Goal: Task Accomplishment & Management: Manage account settings

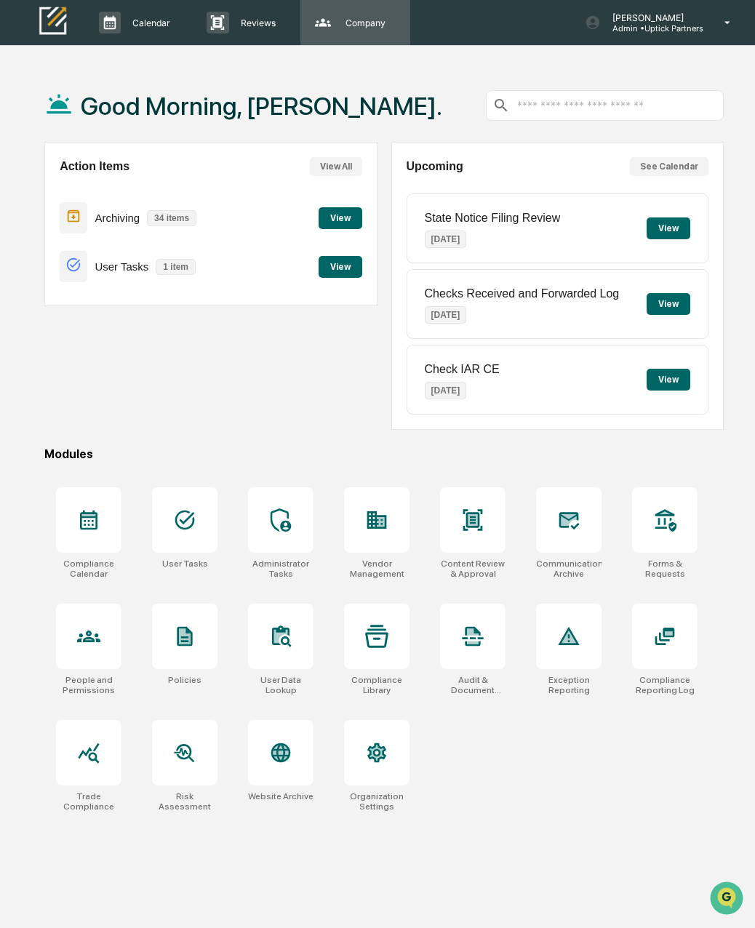
click at [344, 25] on p "Company" at bounding box center [363, 22] width 59 height 11
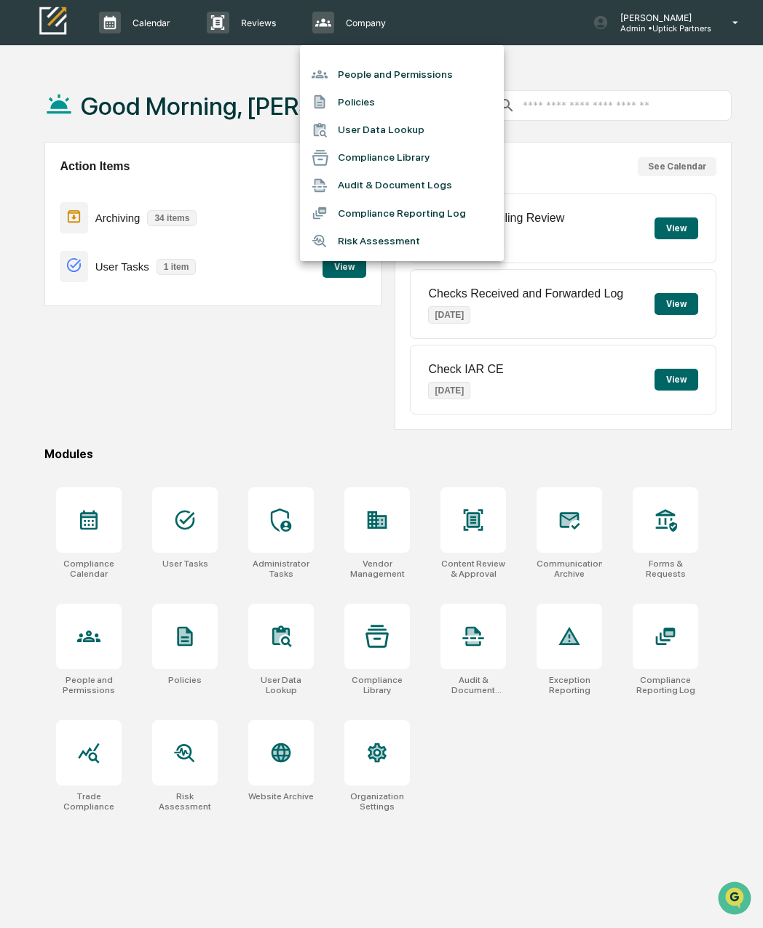
click at [366, 69] on li "People and Permissions" at bounding box center [402, 74] width 204 height 28
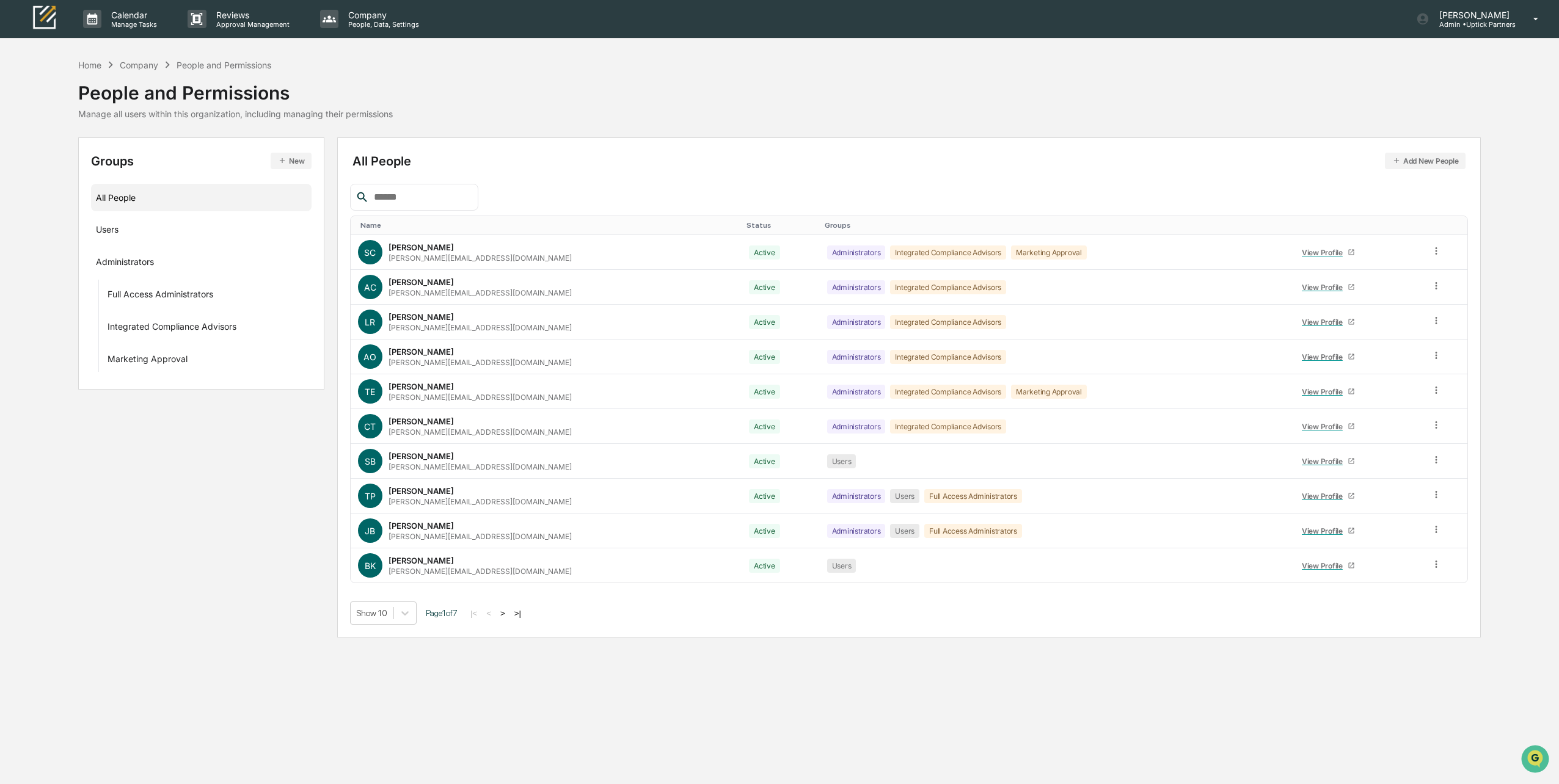
click at [508, 610] on button ">" at bounding box center [503, 614] width 13 height 10
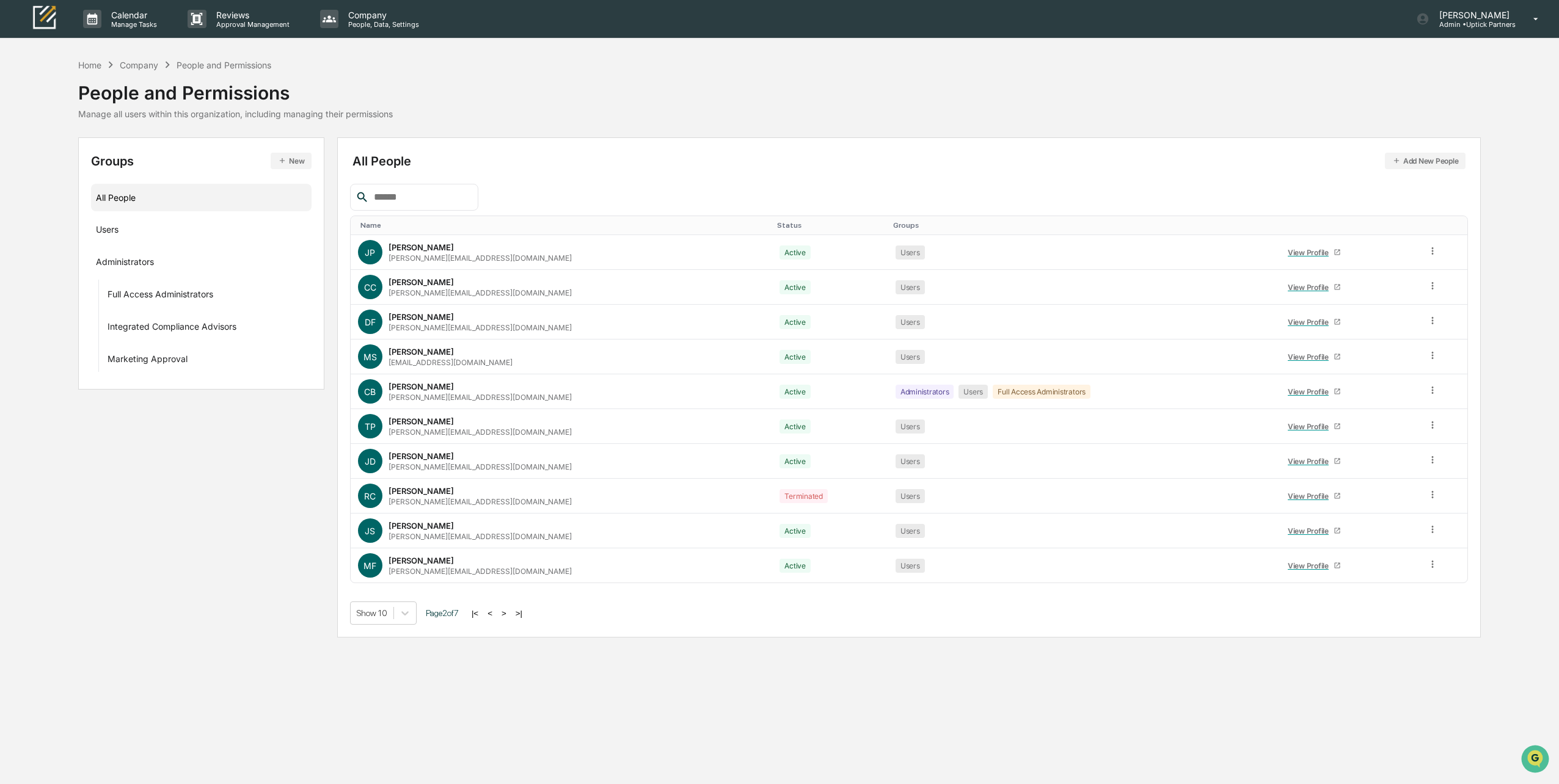
click at [508, 610] on button ">" at bounding box center [504, 614] width 13 height 10
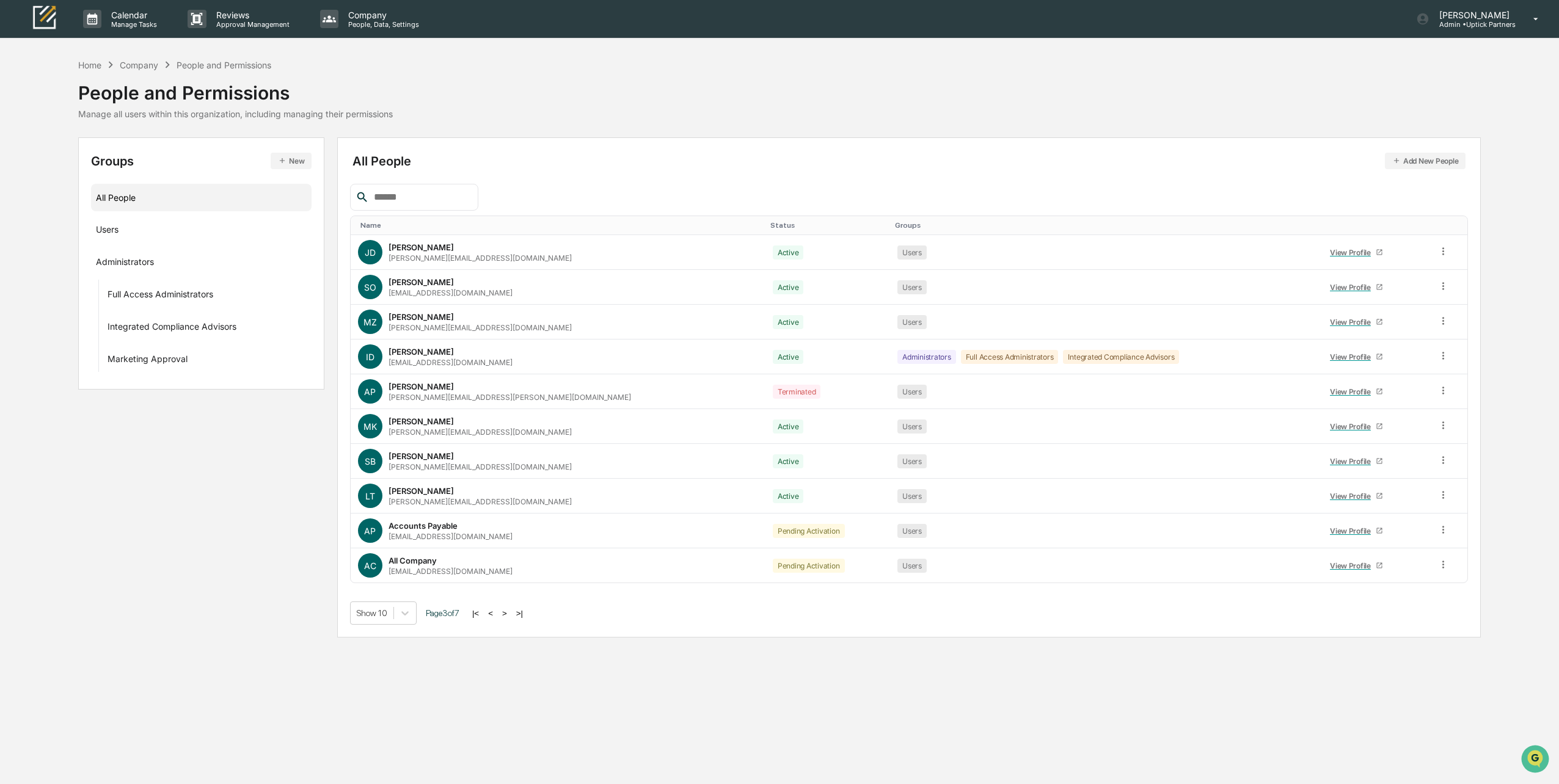
click at [508, 610] on button ">" at bounding box center [505, 614] width 13 height 10
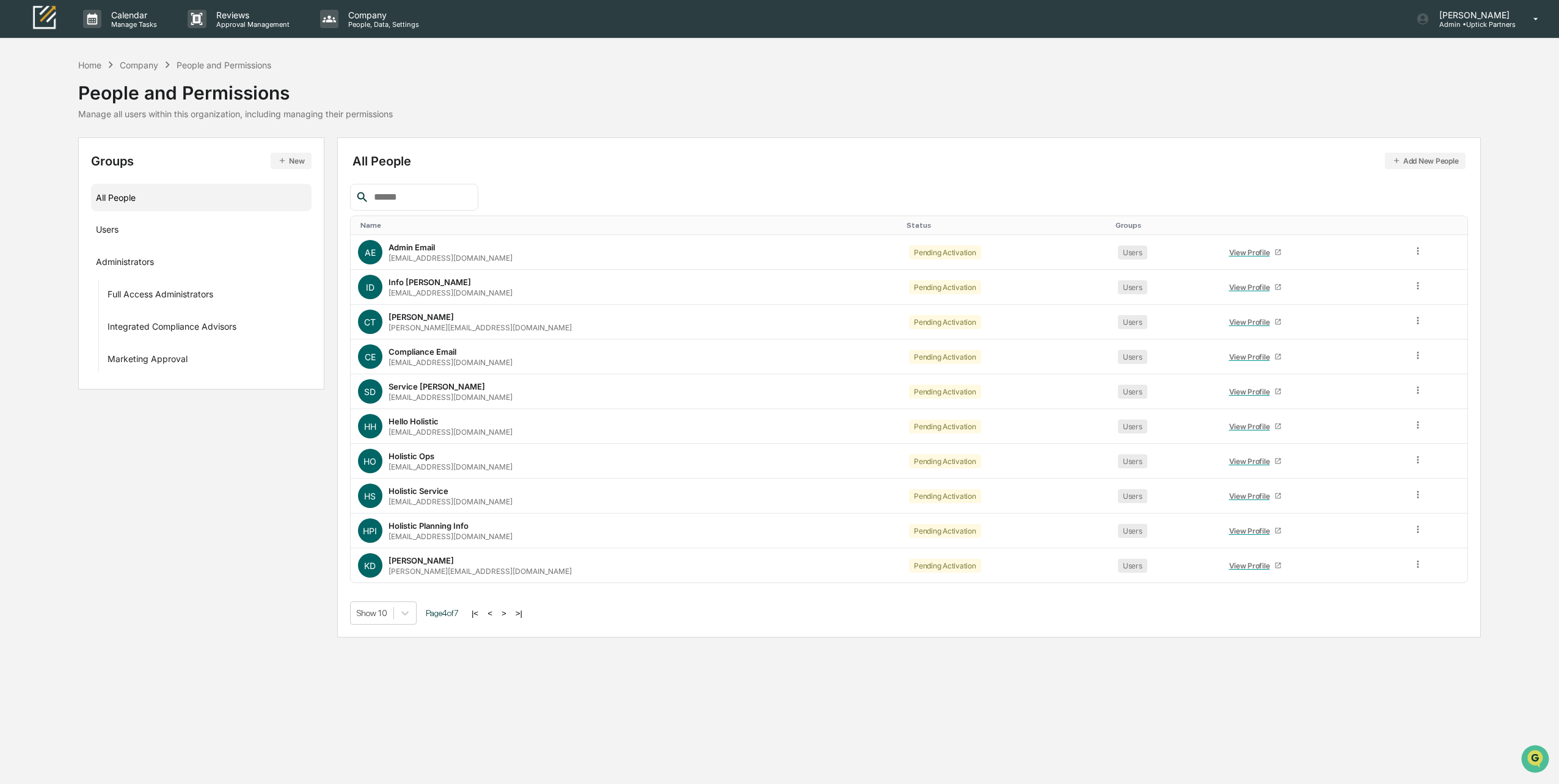
click at [508, 610] on button ">" at bounding box center [504, 614] width 13 height 10
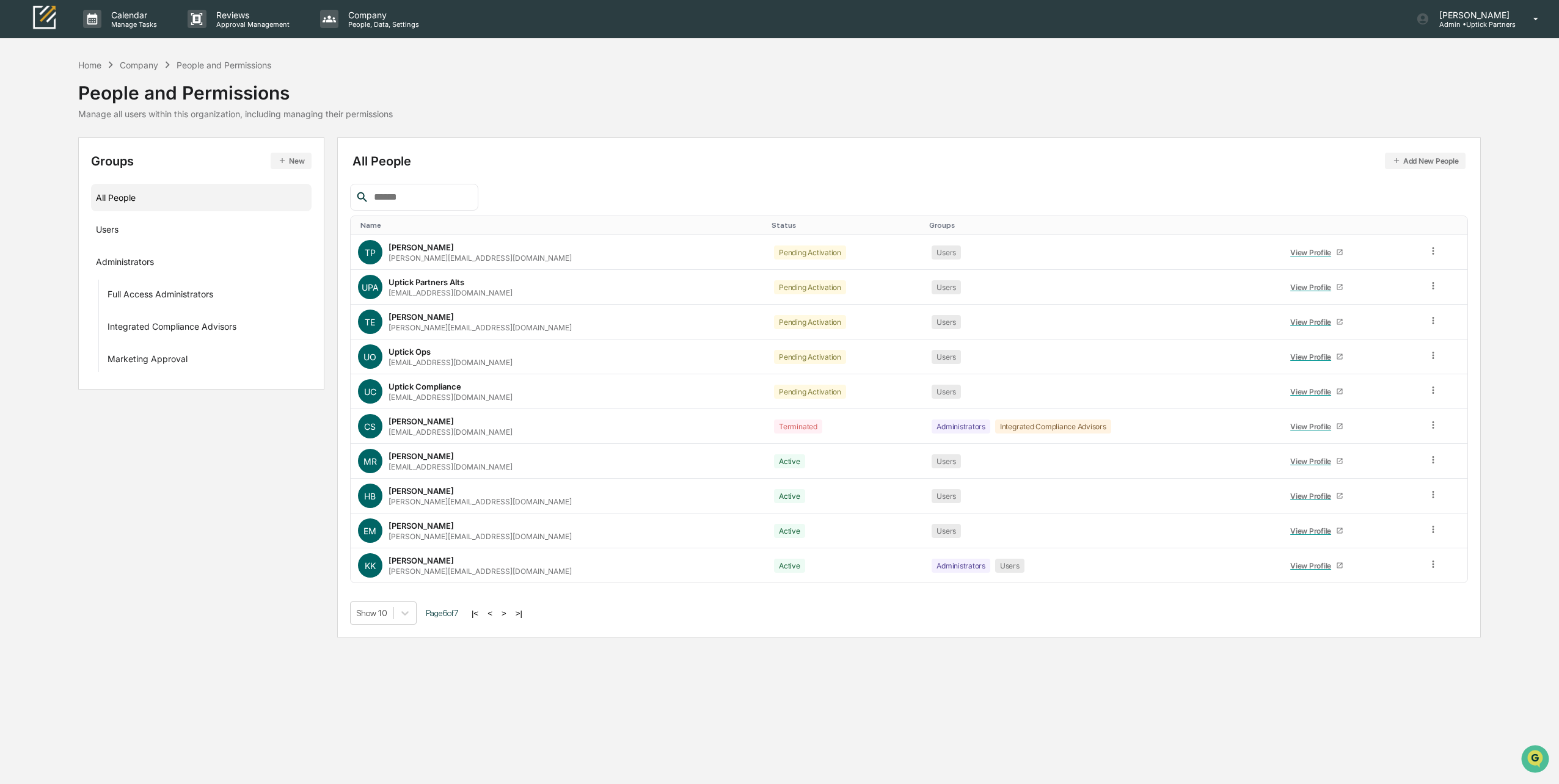
click at [508, 610] on button ">" at bounding box center [504, 614] width 13 height 10
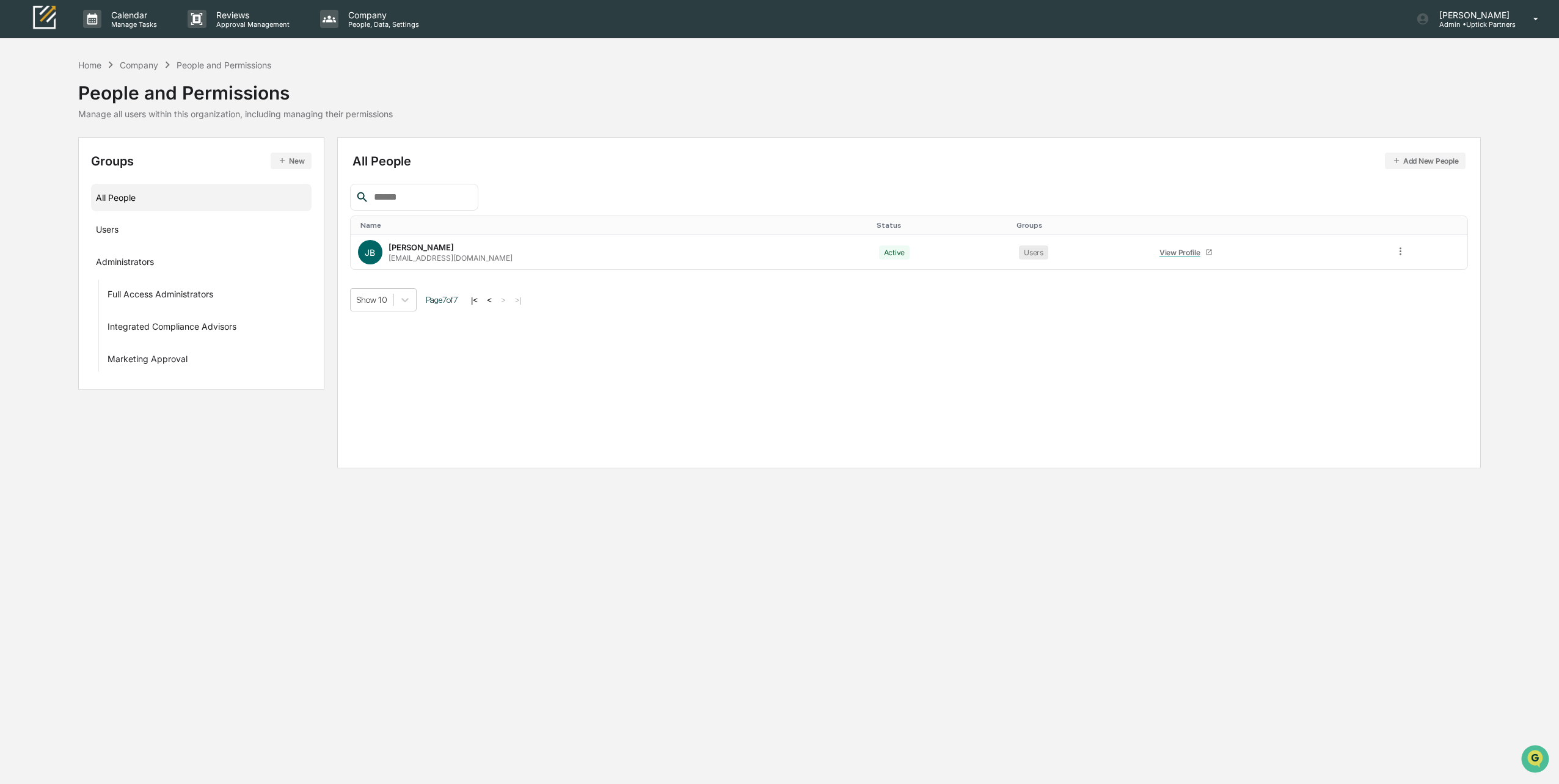
click at [298, 158] on button "New" at bounding box center [290, 161] width 41 height 17
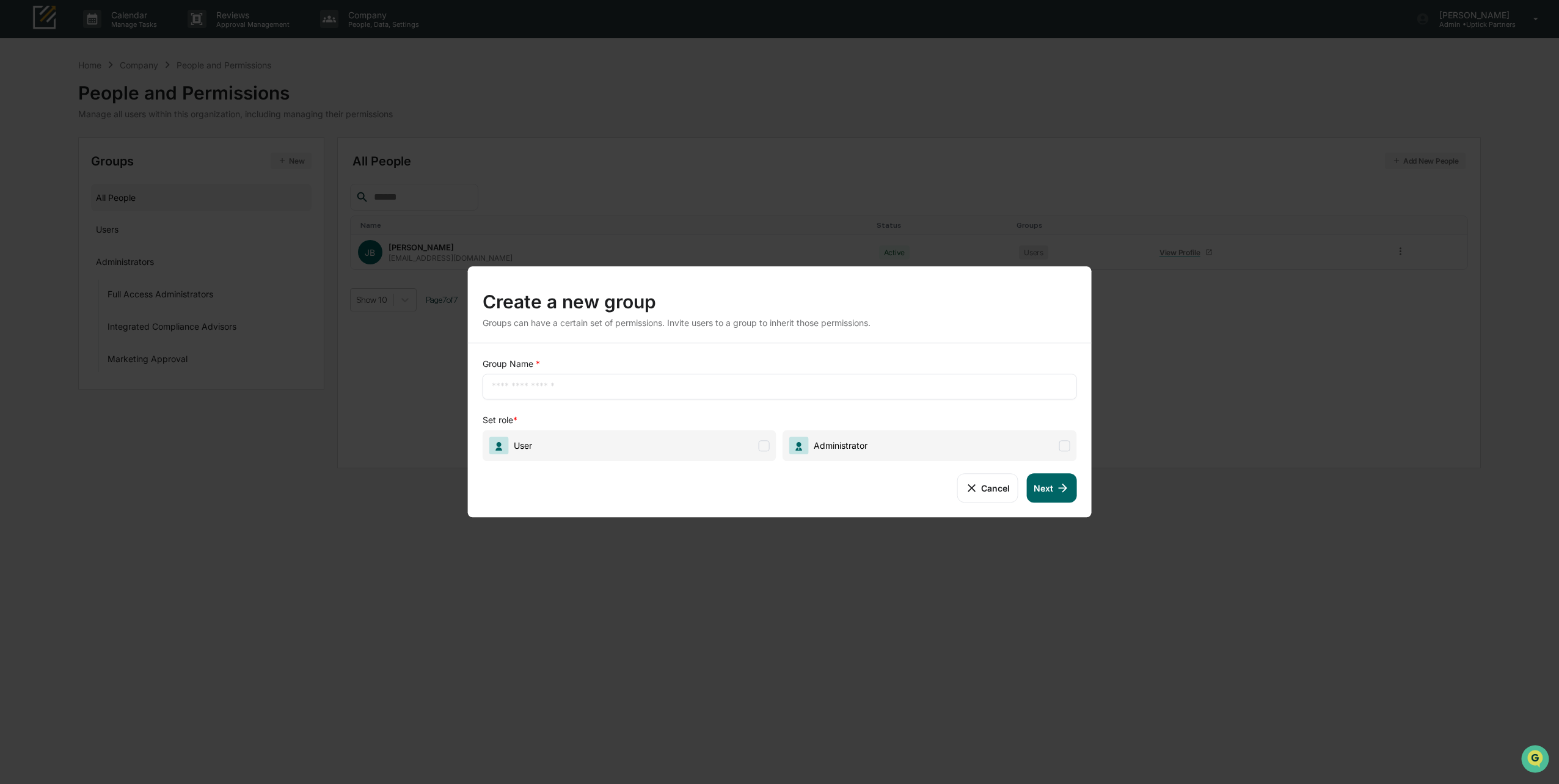
click at [634, 492] on button "Cancel" at bounding box center [987, 488] width 60 height 29
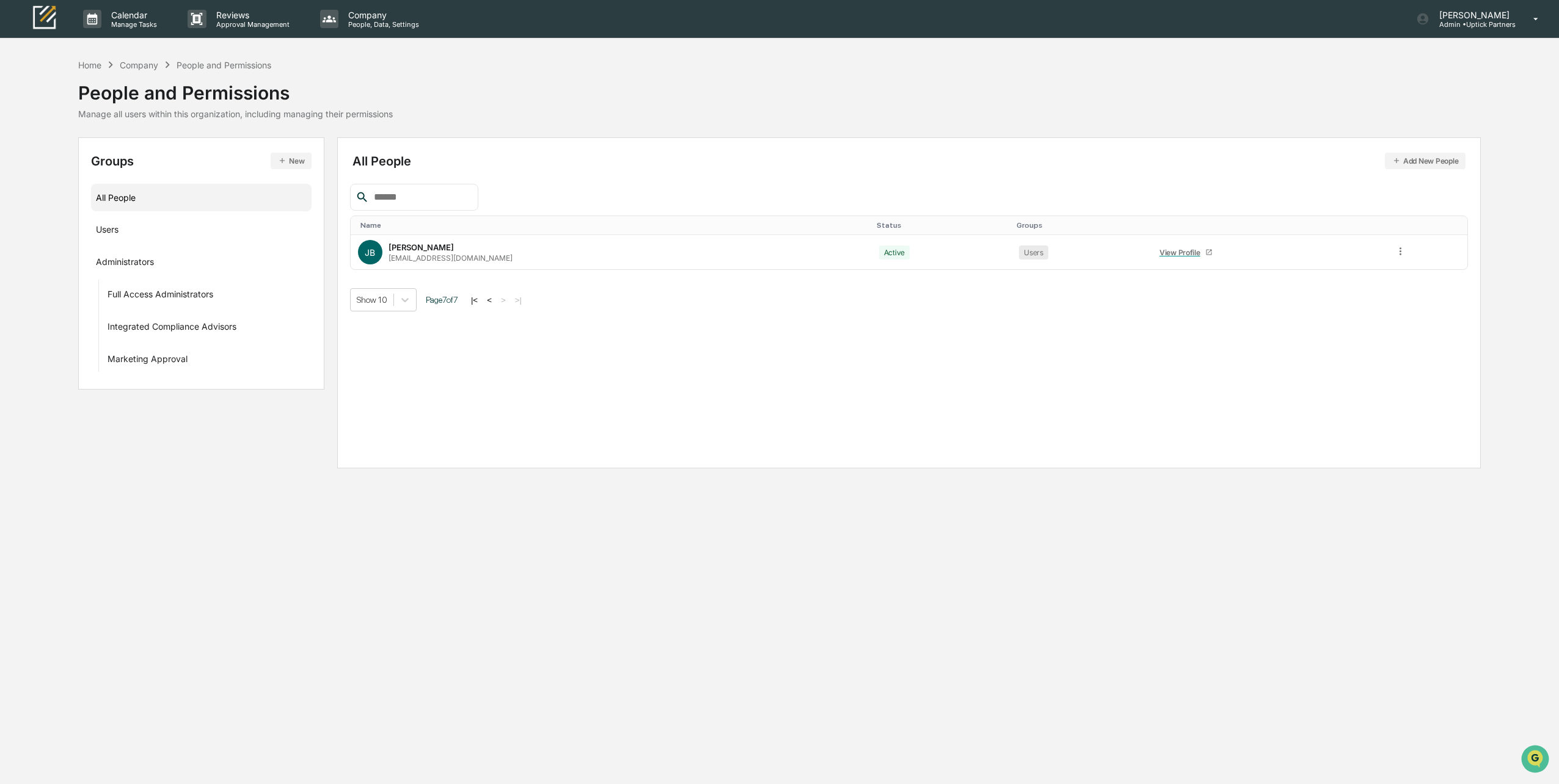
click at [634, 164] on button "Add New People" at bounding box center [1425, 161] width 81 height 17
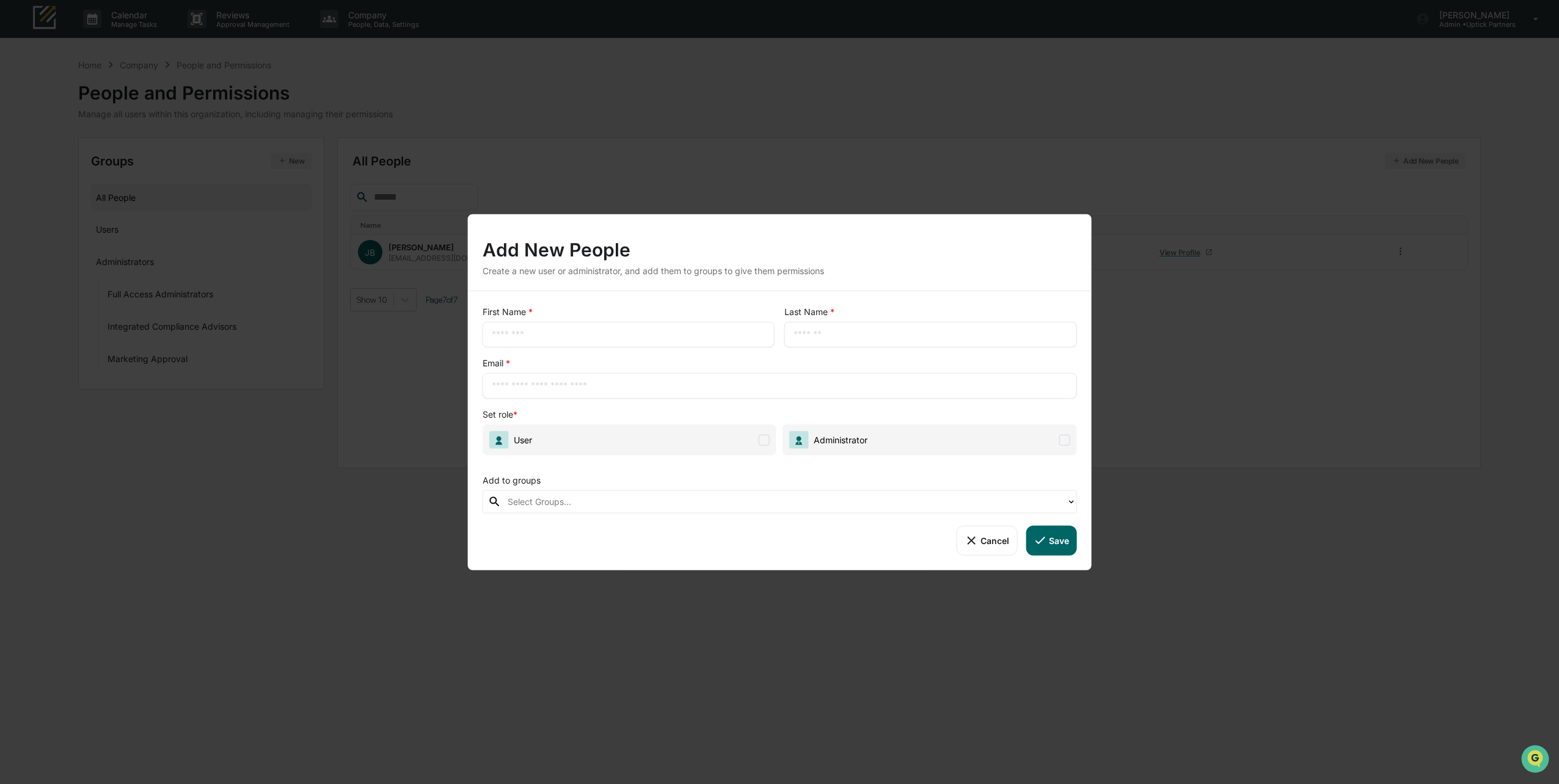
click at [584, 333] on input "text" at bounding box center [629, 334] width 274 height 13
type input "*****"
type input "*******"
type input "**********"
click at [634, 437] on span at bounding box center [764, 439] width 11 height 11
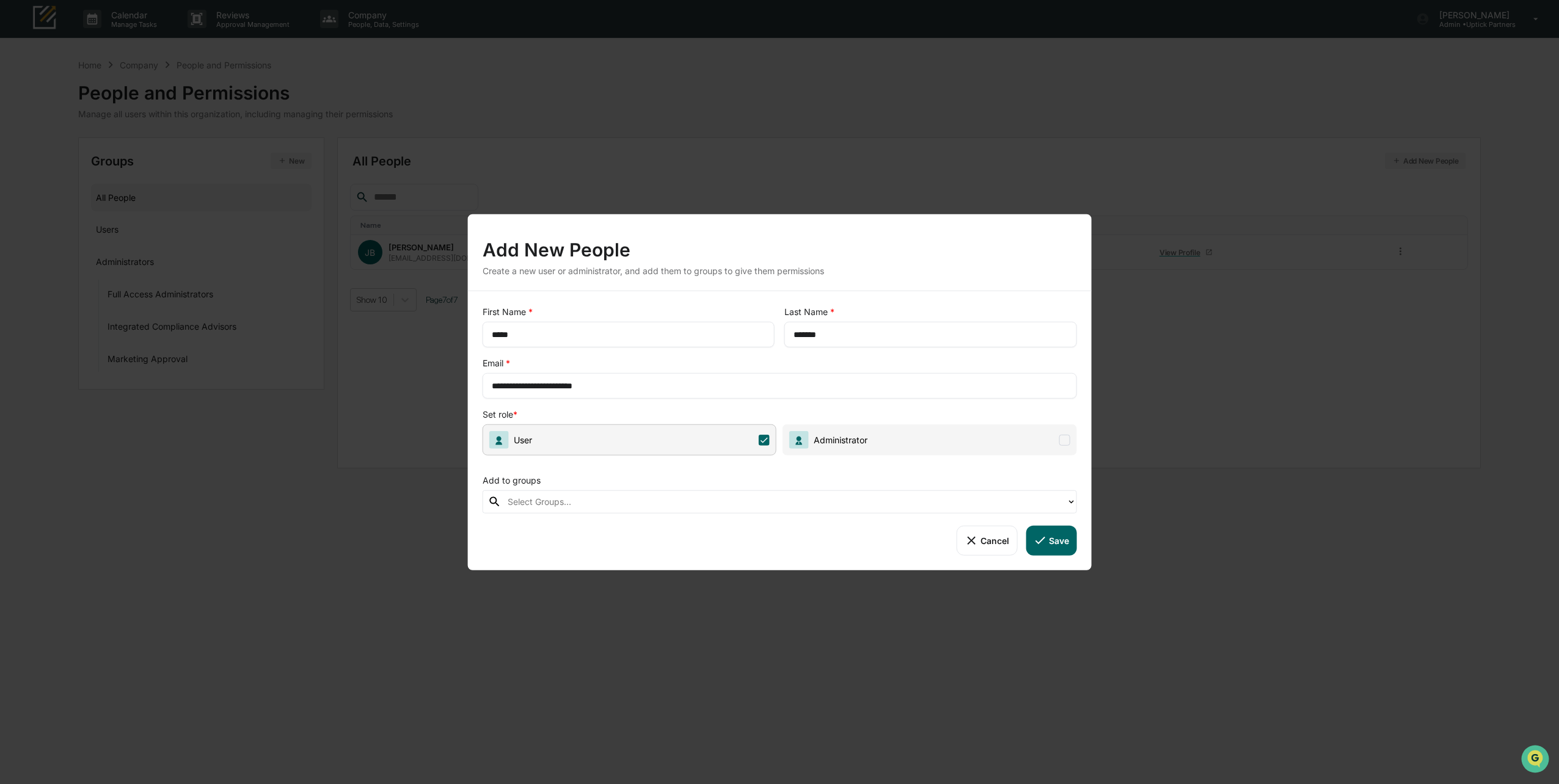
click at [634, 546] on icon at bounding box center [1039, 541] width 13 height 13
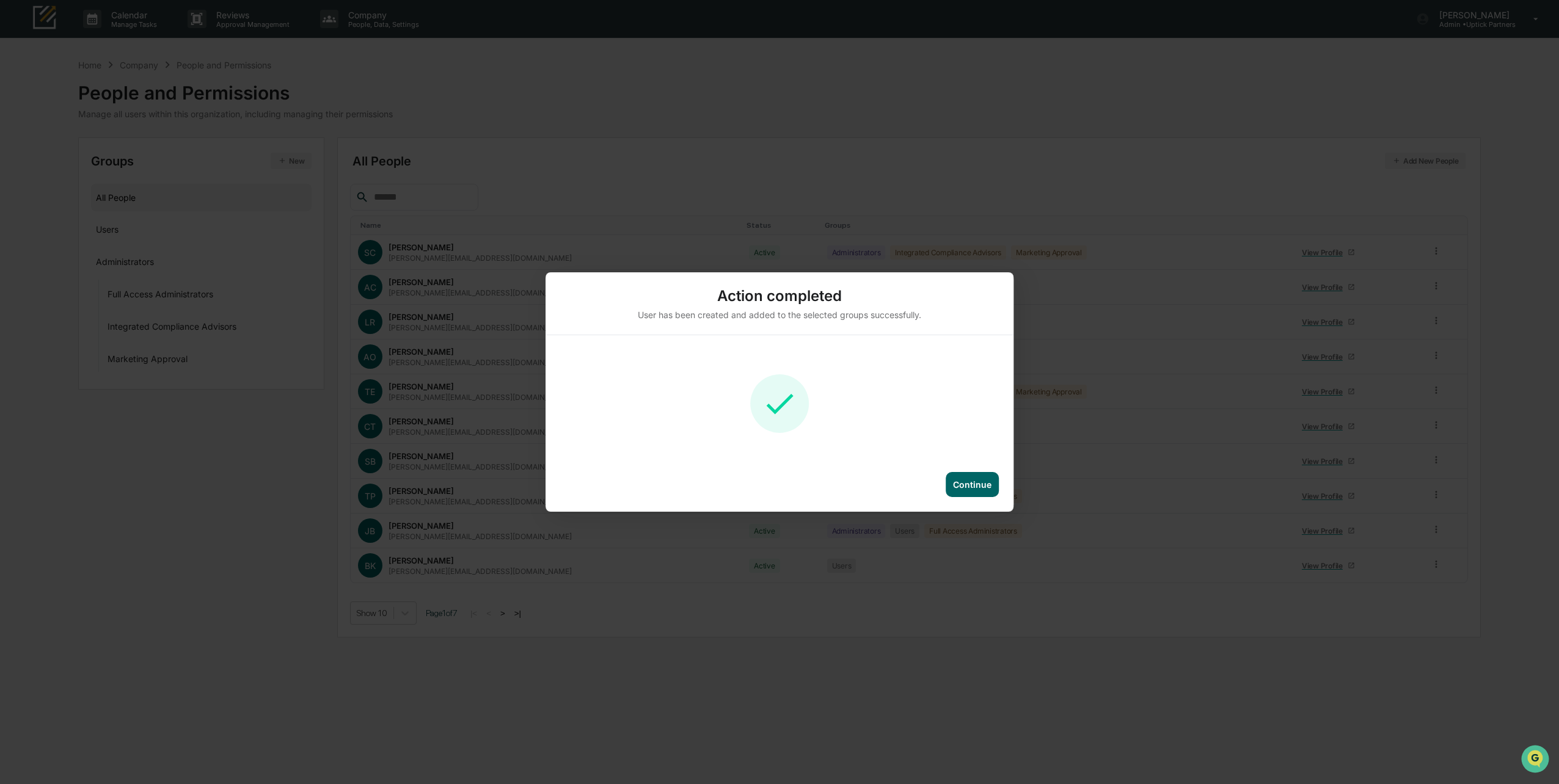
click at [634, 482] on div "Continue" at bounding box center [972, 484] width 39 height 10
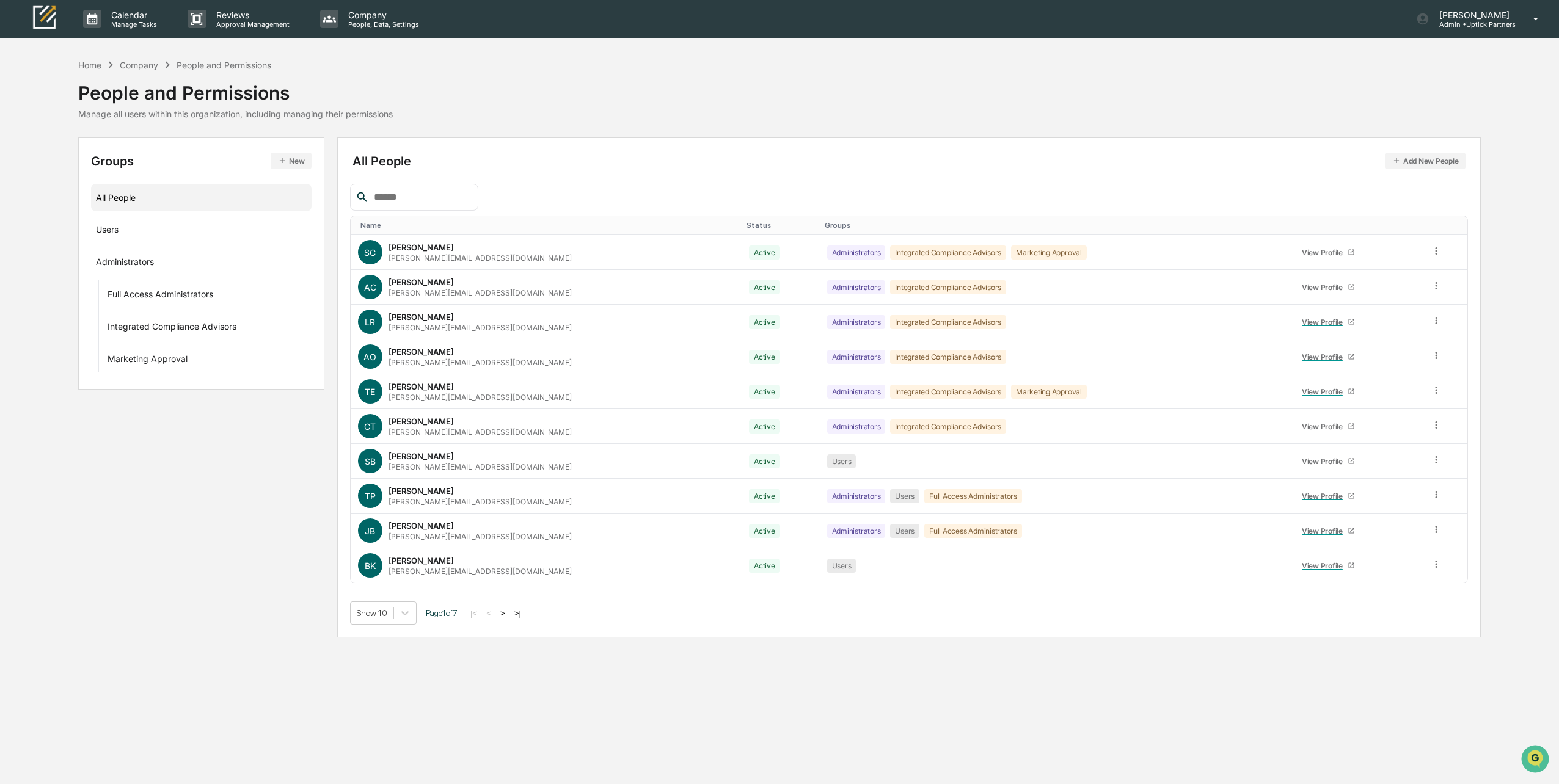
click at [634, 165] on button "Add New People" at bounding box center [1425, 161] width 81 height 17
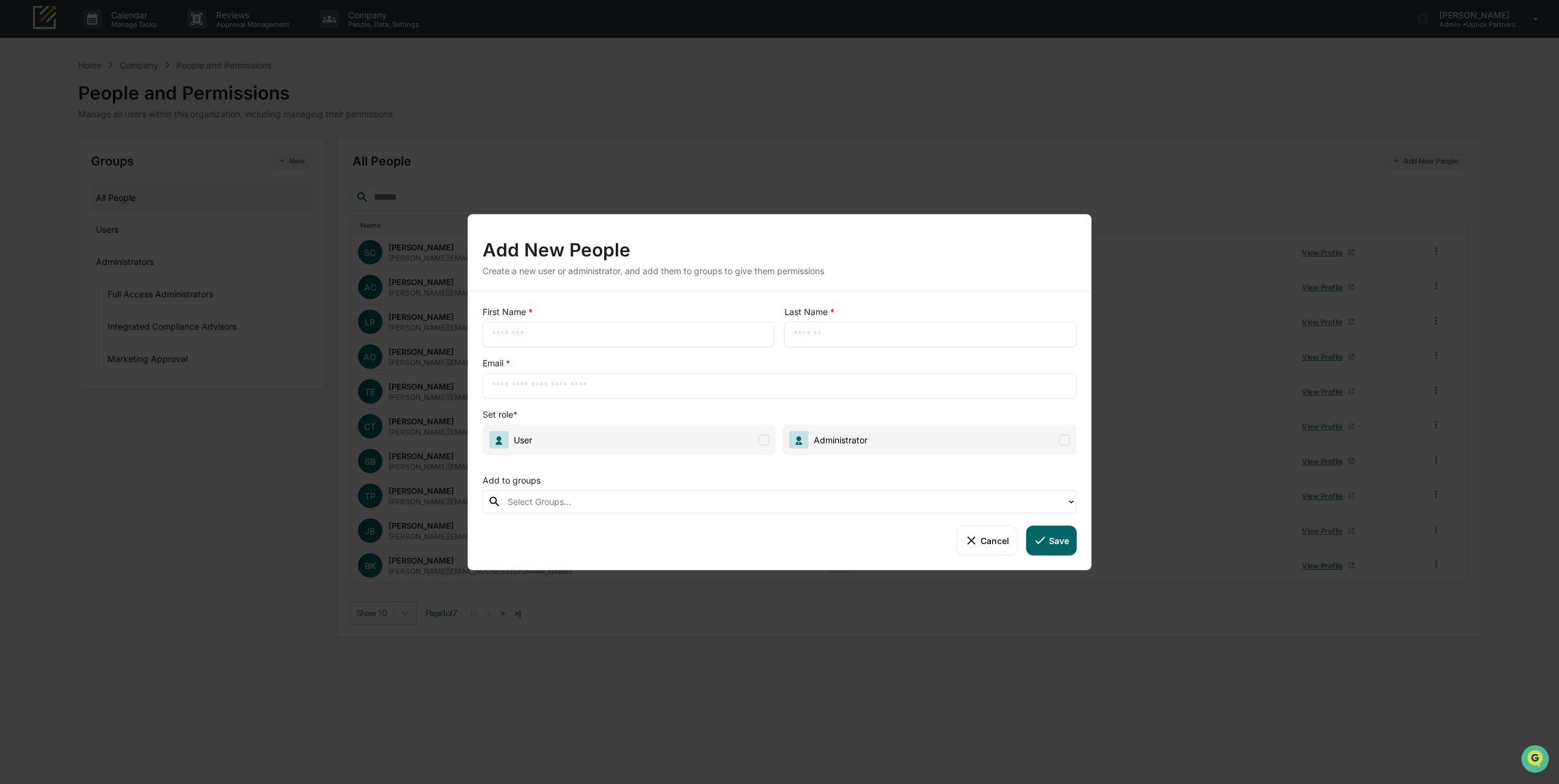
click at [573, 339] on input "text" at bounding box center [629, 334] width 274 height 13
type input "******"
type input "*****"
type input "**********"
click at [601, 445] on span "User" at bounding box center [630, 440] width 294 height 31
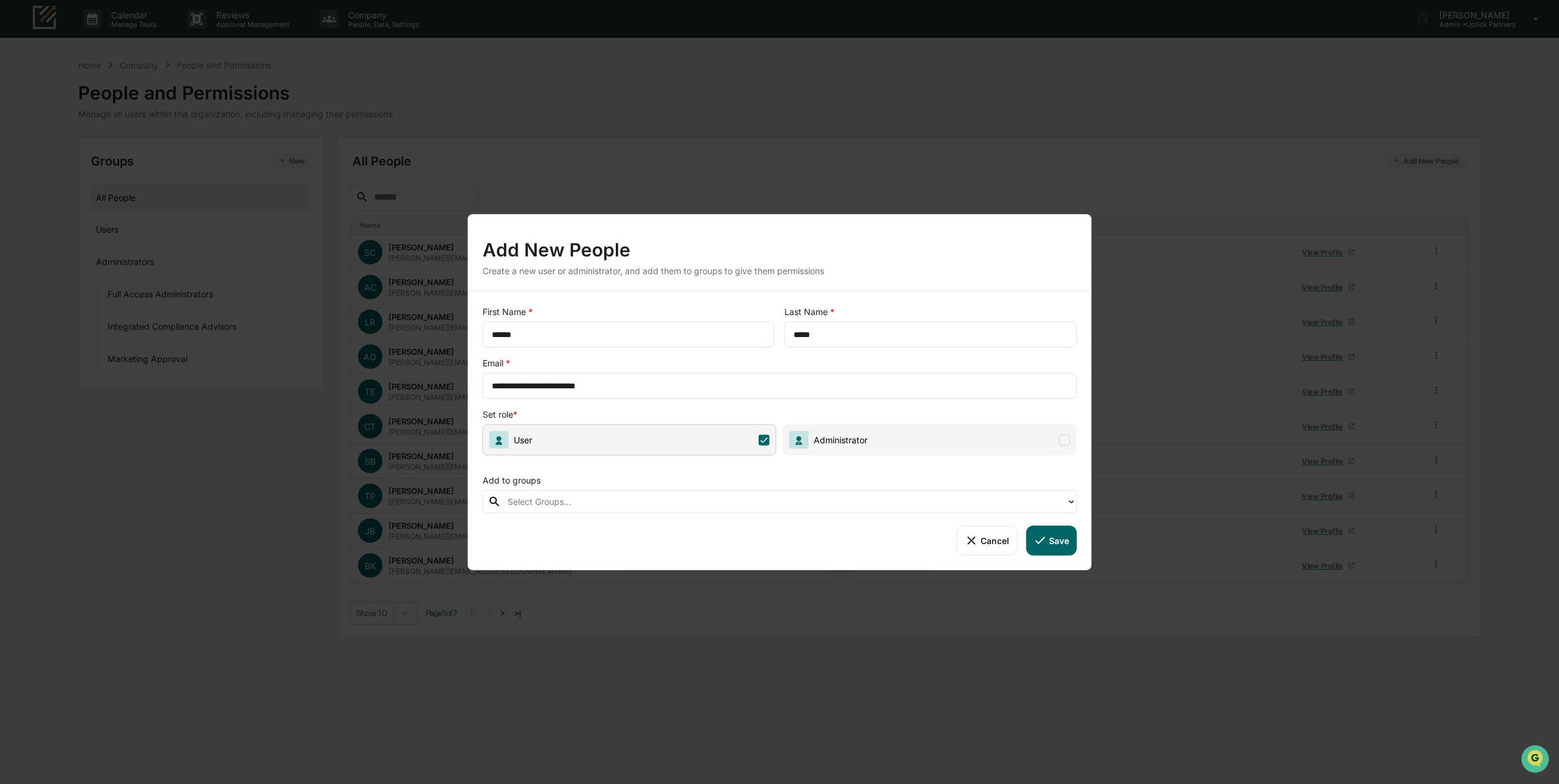
click at [634, 544] on button "Save" at bounding box center [1051, 540] width 50 height 29
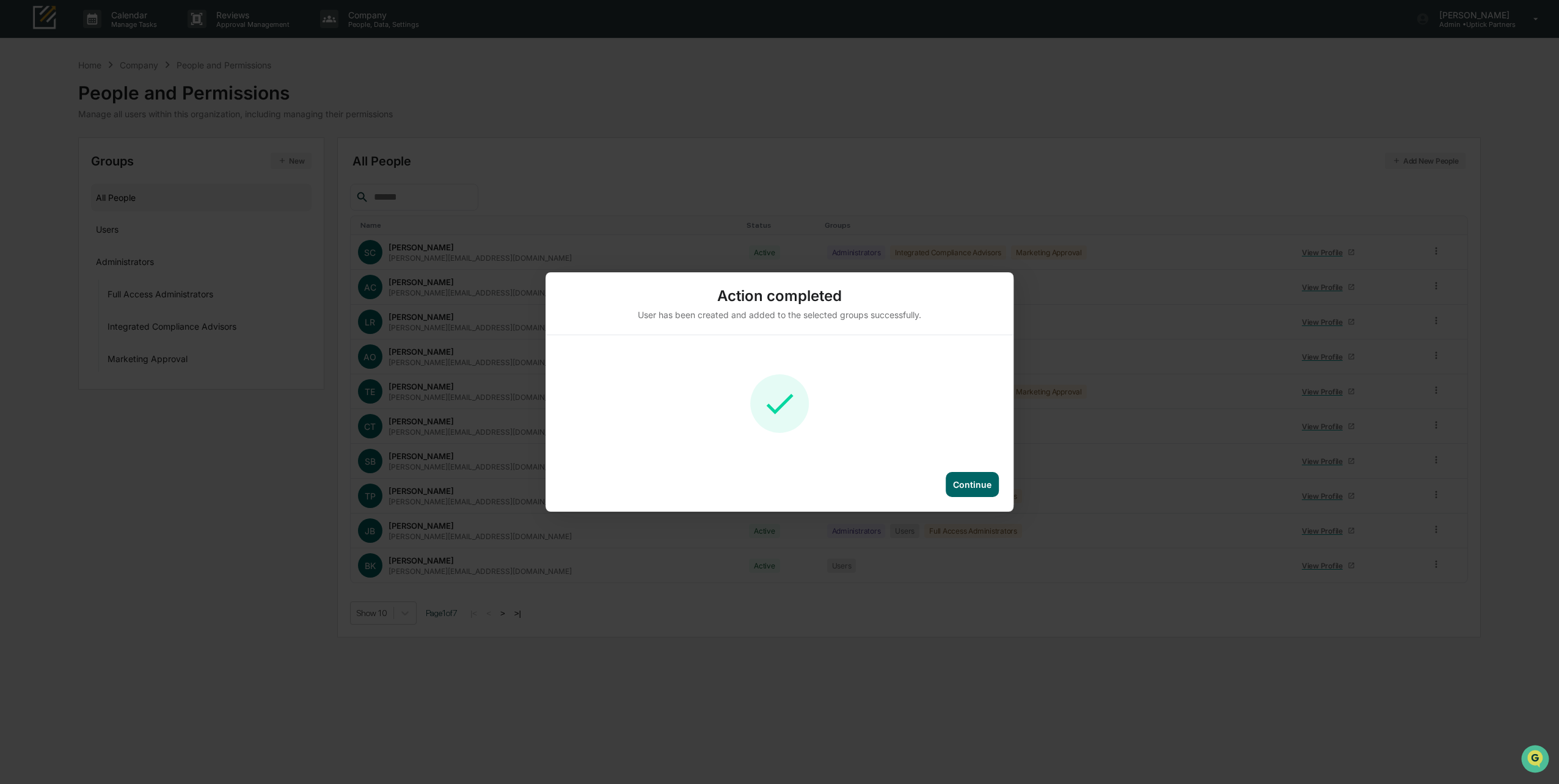
click at [402, 88] on div "Action completed User has been created and added to the selected groups success…" at bounding box center [779, 392] width 1559 height 784
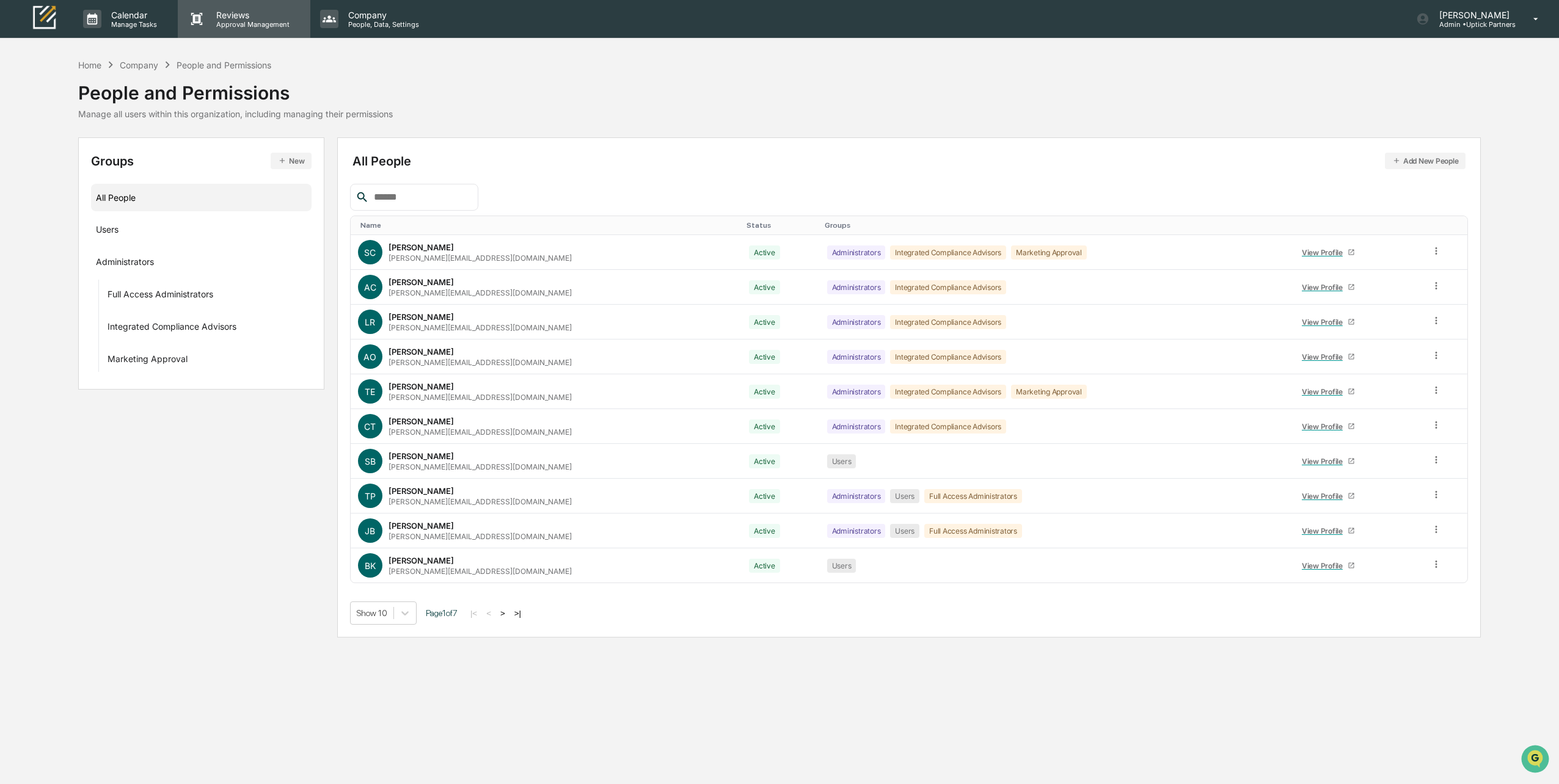
click at [233, 22] on p "Approval Management" at bounding box center [251, 24] width 89 height 8
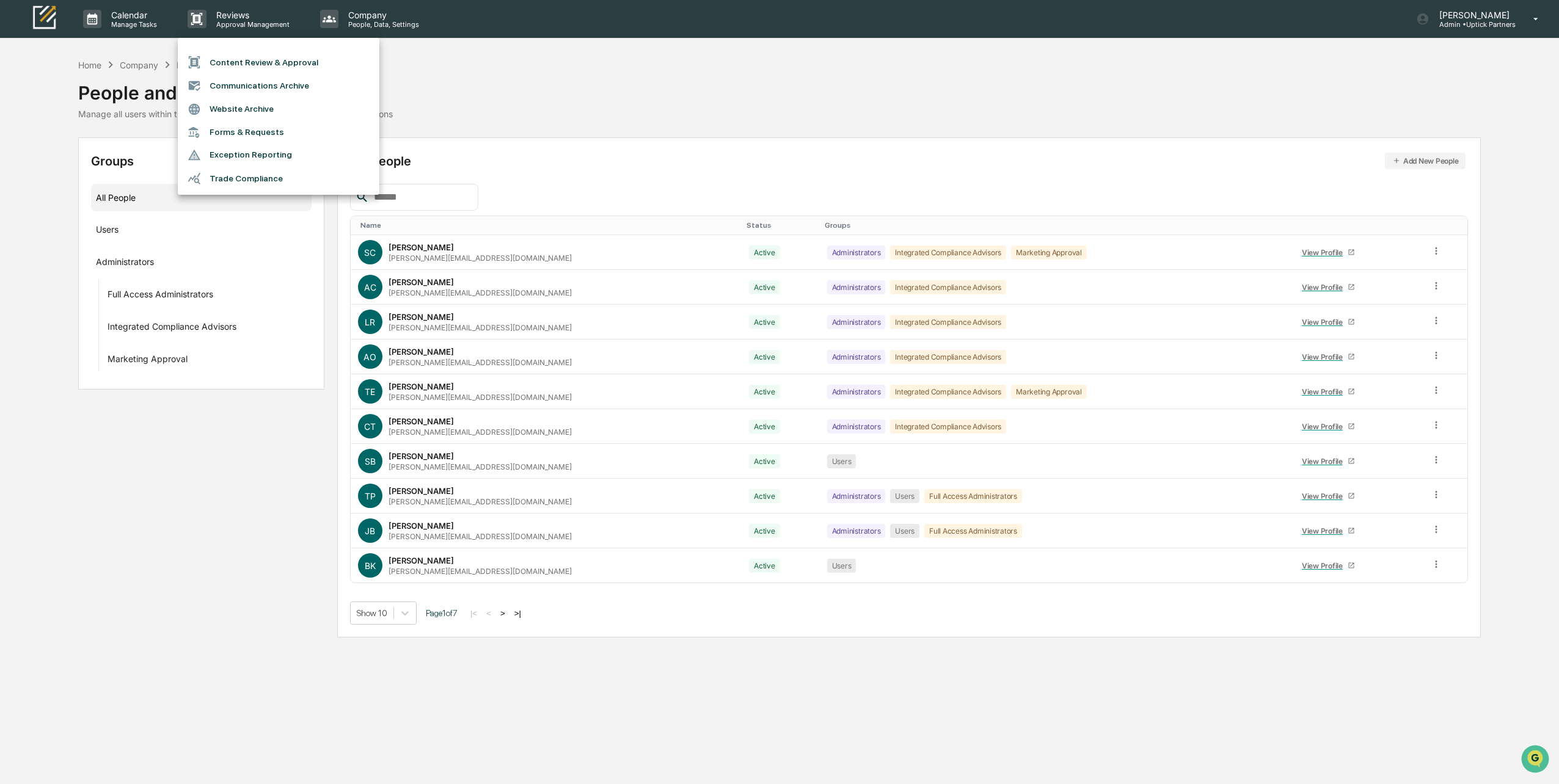
click at [238, 65] on li "Content Review & Approval" at bounding box center [279, 62] width 201 height 24
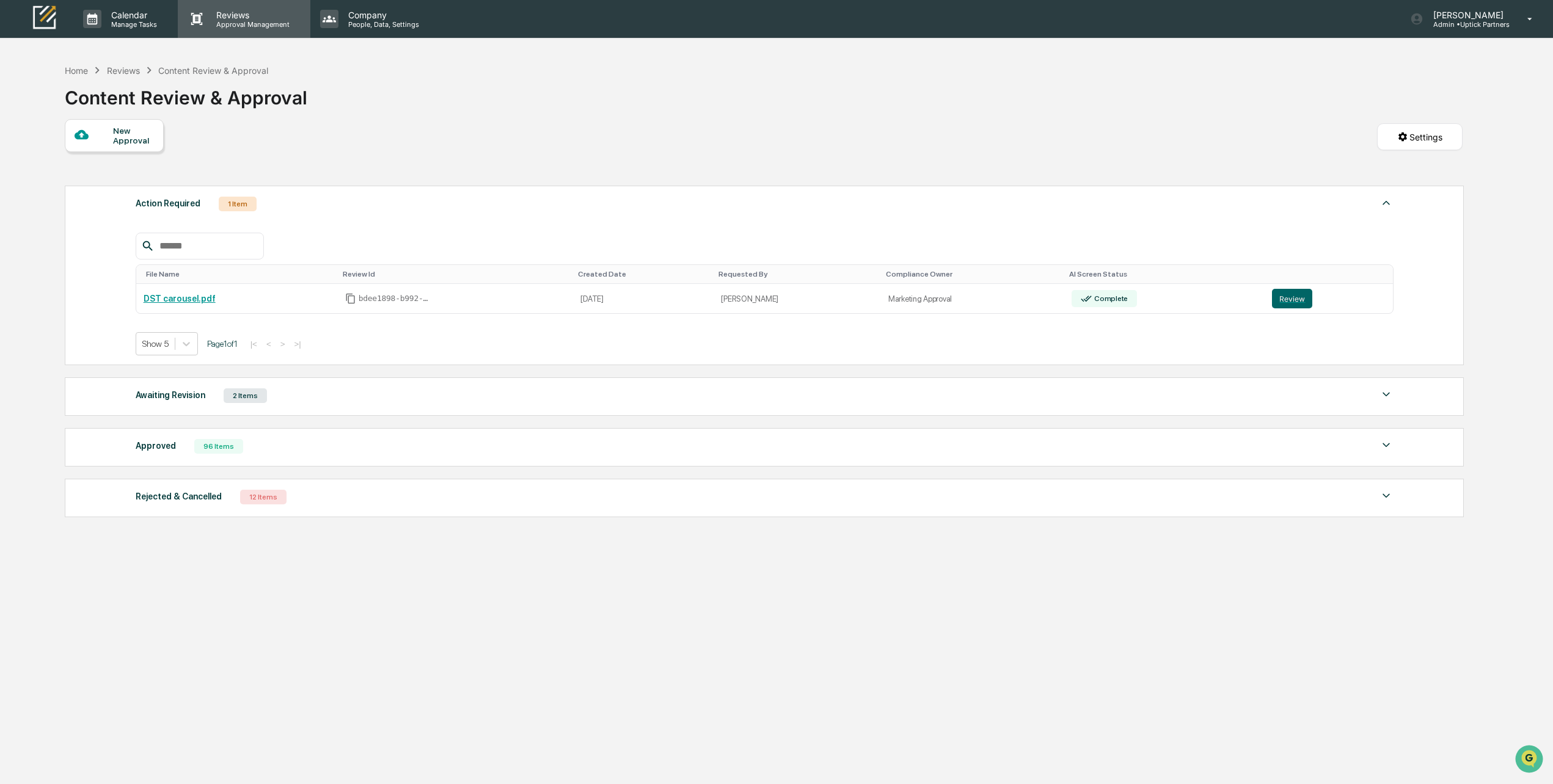
click at [235, 20] on p "Approval Management" at bounding box center [251, 24] width 89 height 8
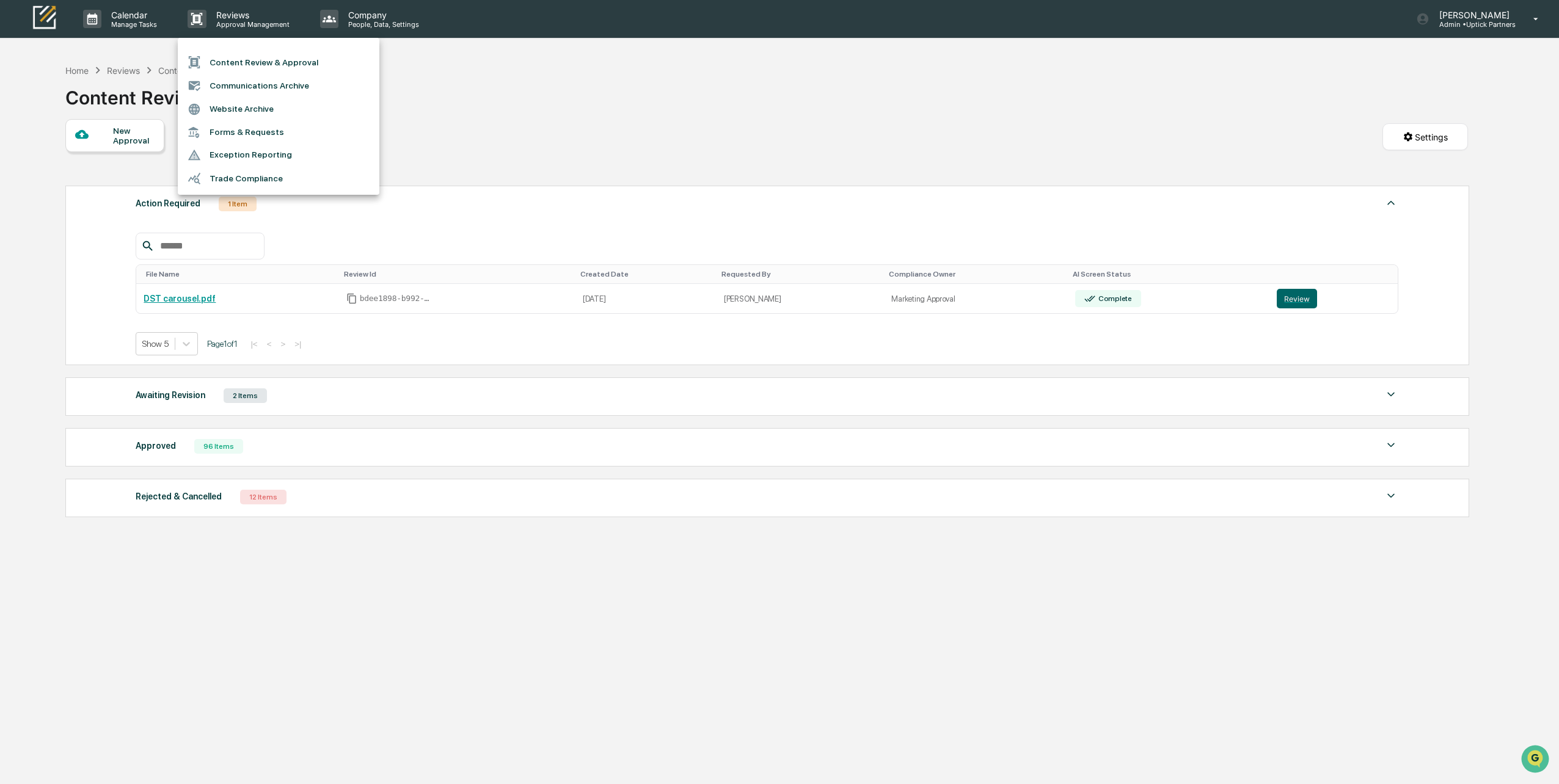
click at [365, 22] on div at bounding box center [779, 392] width 1559 height 784
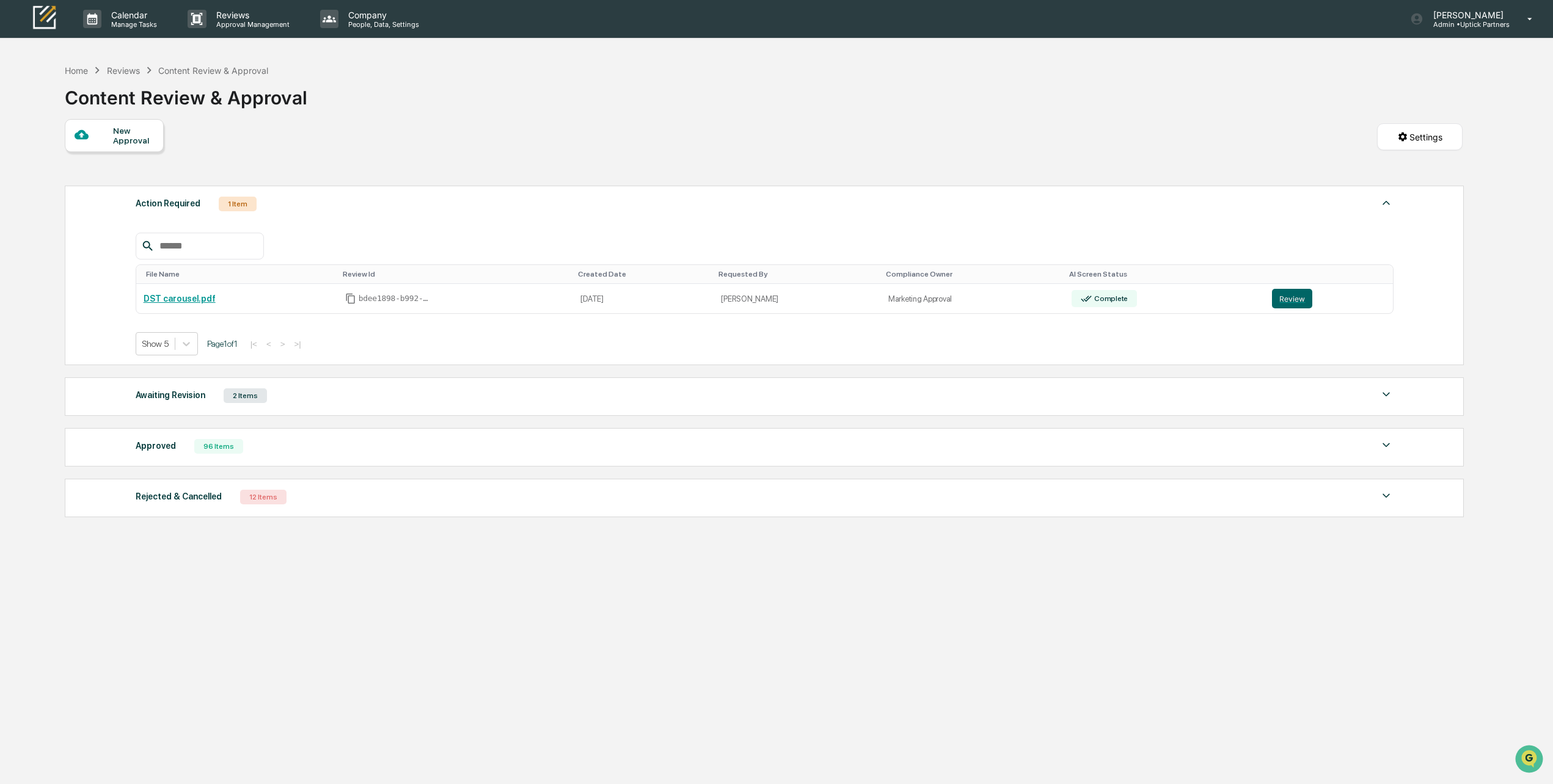
click at [365, 22] on p "People, Data, Settings" at bounding box center [381, 24] width 86 height 8
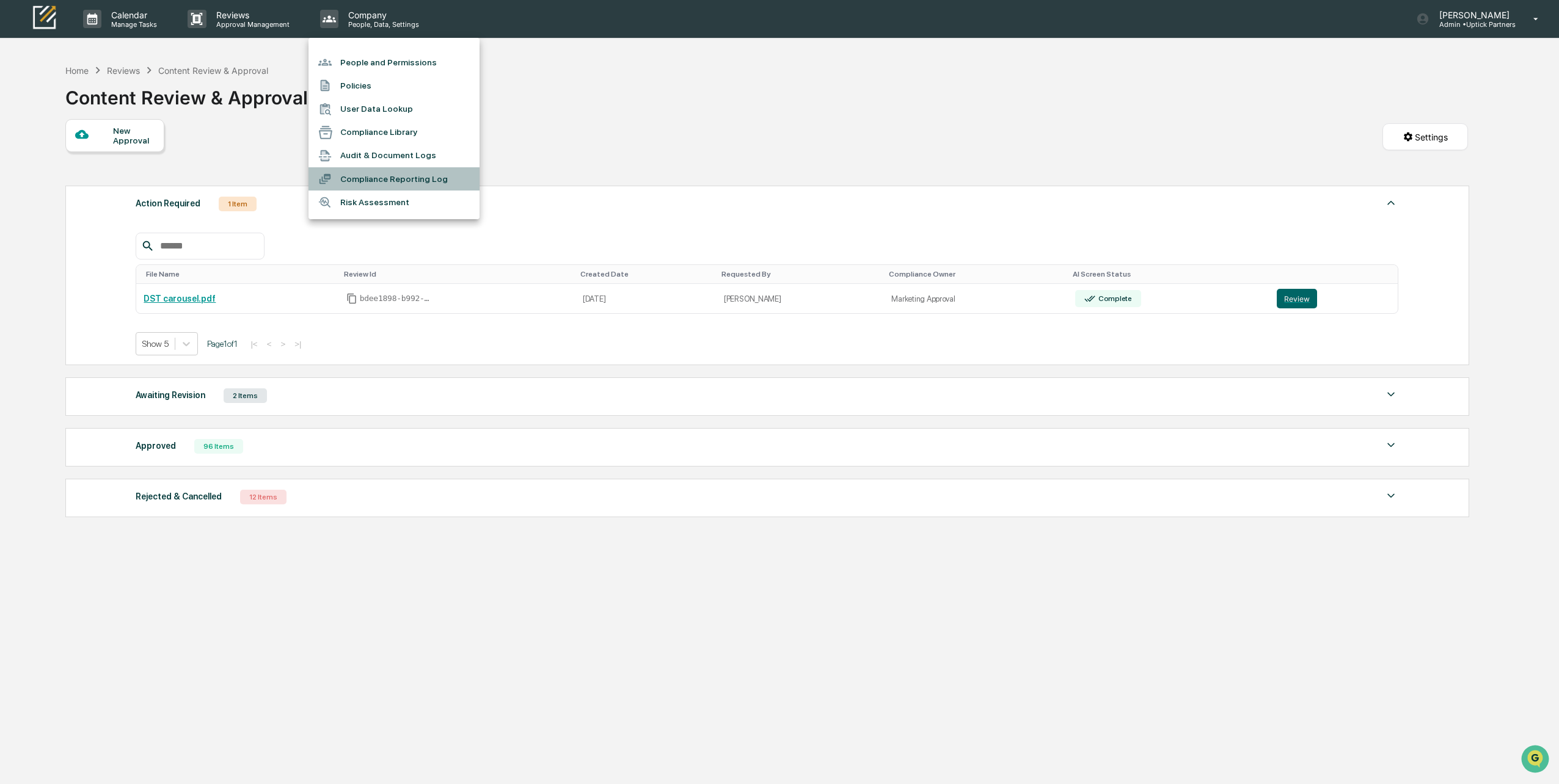
click at [379, 180] on li "Compliance Reporting Log" at bounding box center [394, 179] width 171 height 24
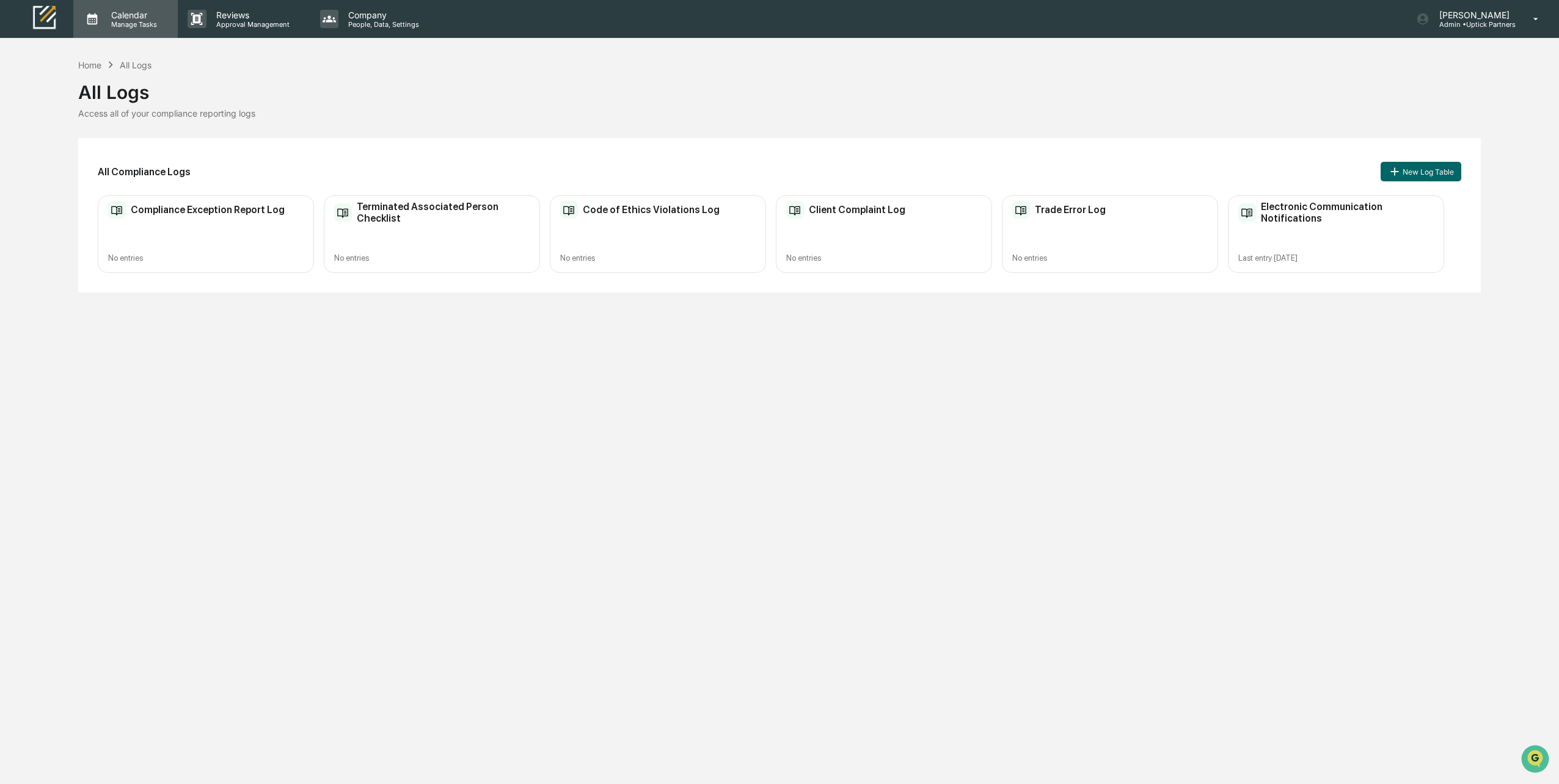
click at [124, 18] on p "Calendar" at bounding box center [132, 15] width 61 height 10
click at [128, 86] on li "User Tasks" at bounding box center [165, 86] width 183 height 24
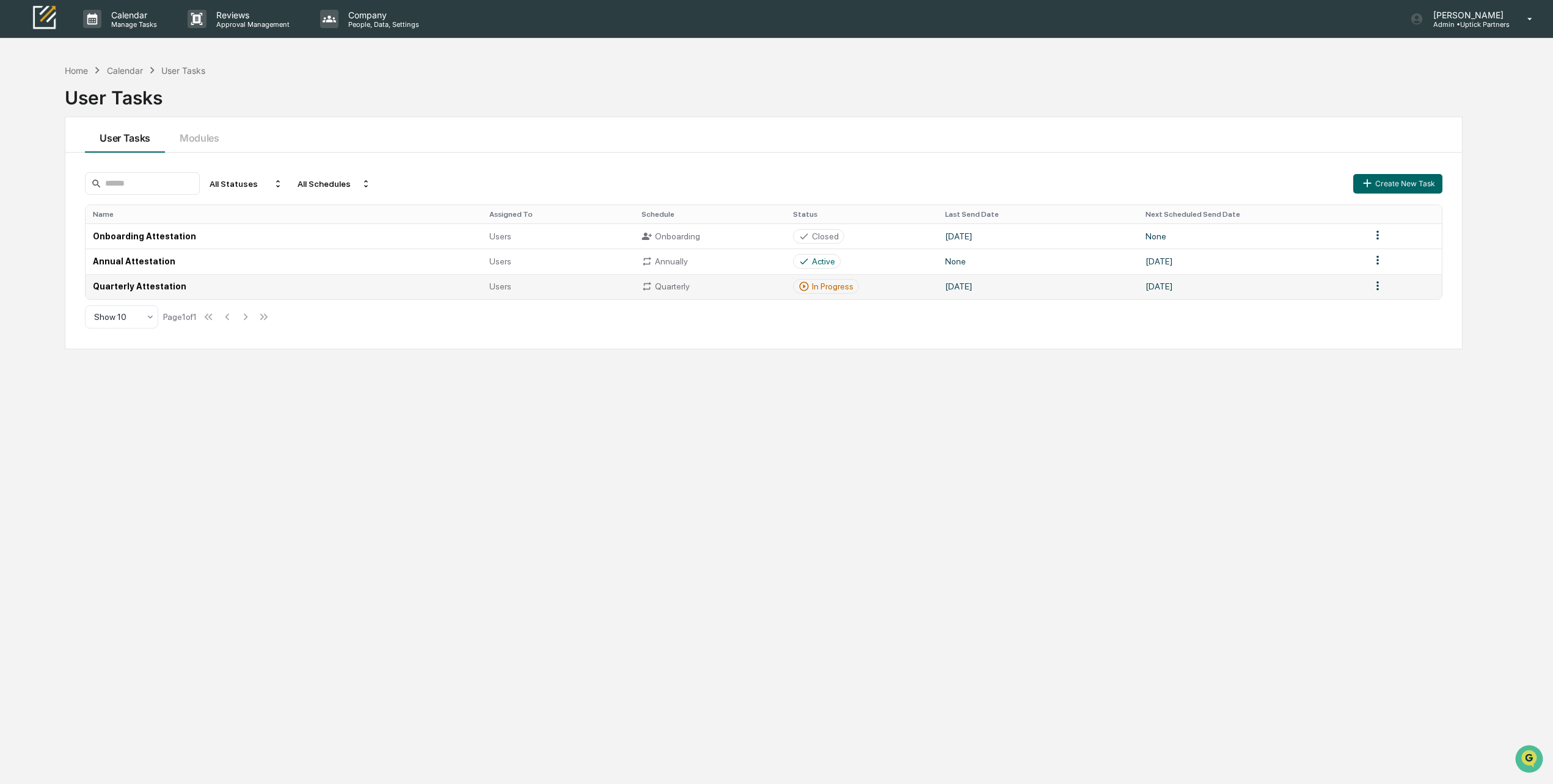
click at [238, 287] on td "Quarterly Attestation" at bounding box center [284, 287] width 396 height 25
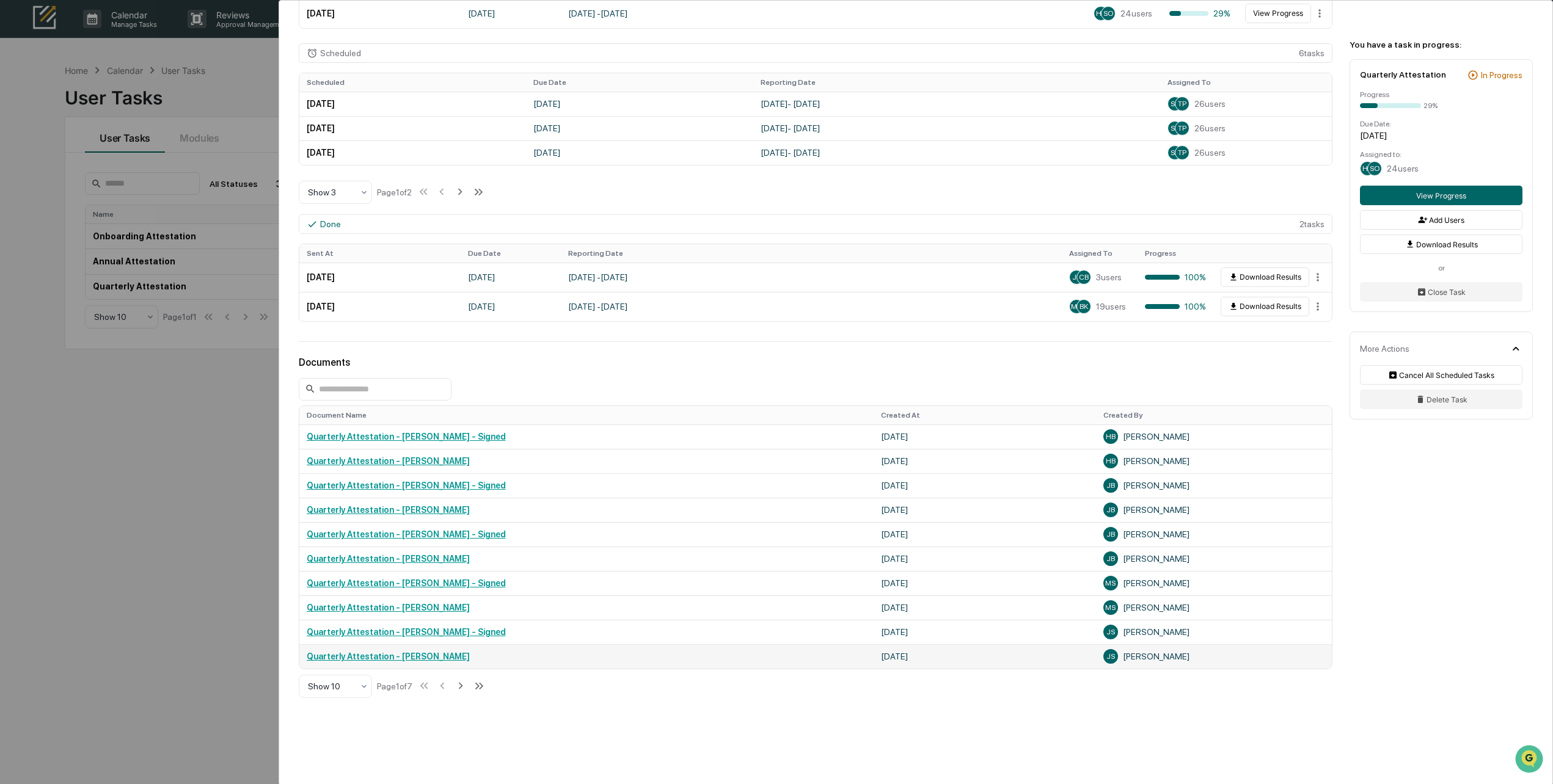
scroll to position [427, 0]
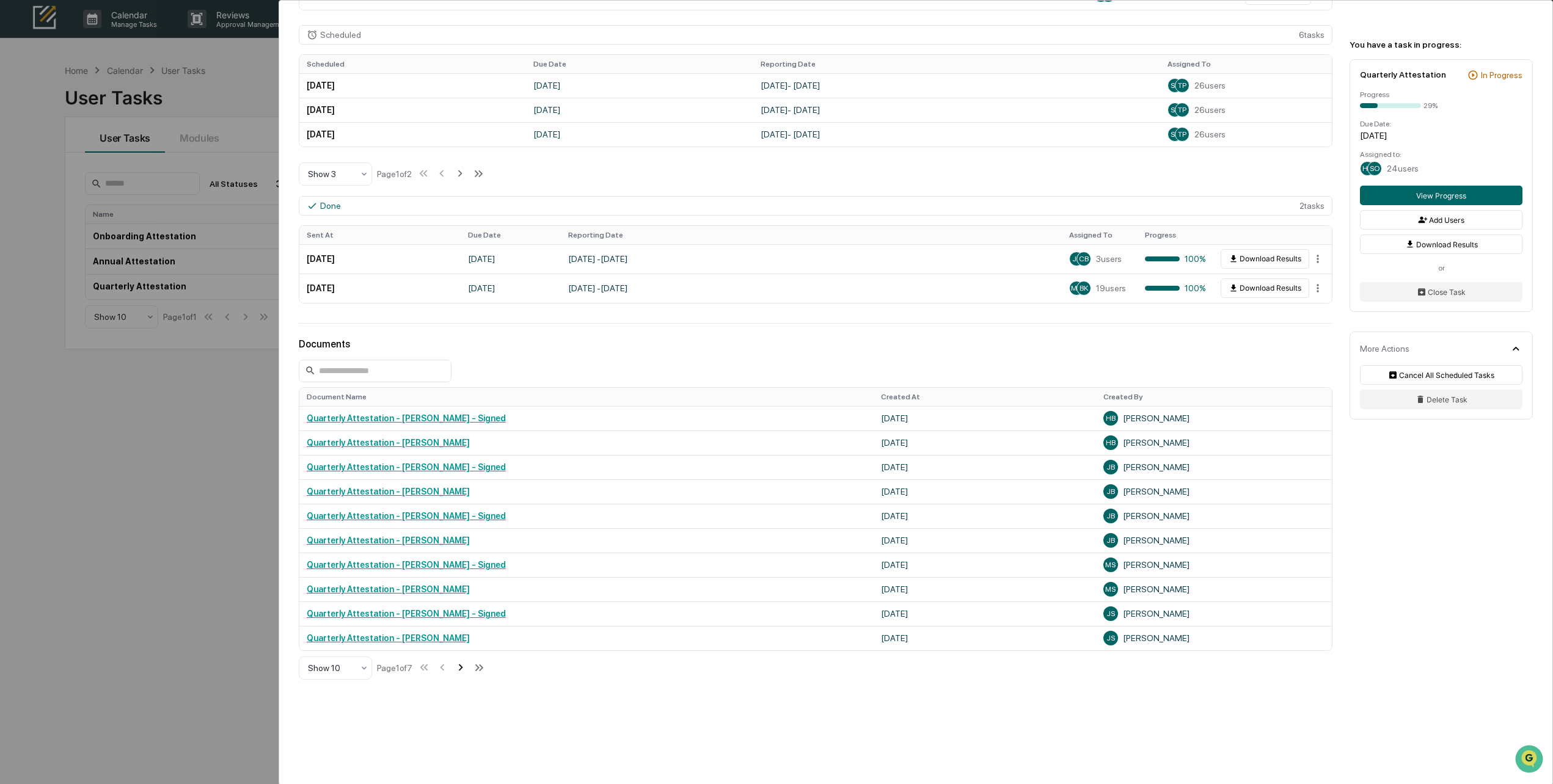
click at [463, 665] on icon at bounding box center [460, 668] width 4 height 7
click at [464, 665] on icon at bounding box center [462, 668] width 4 height 7
click at [464, 665] on icon at bounding box center [462, 667] width 13 height 13
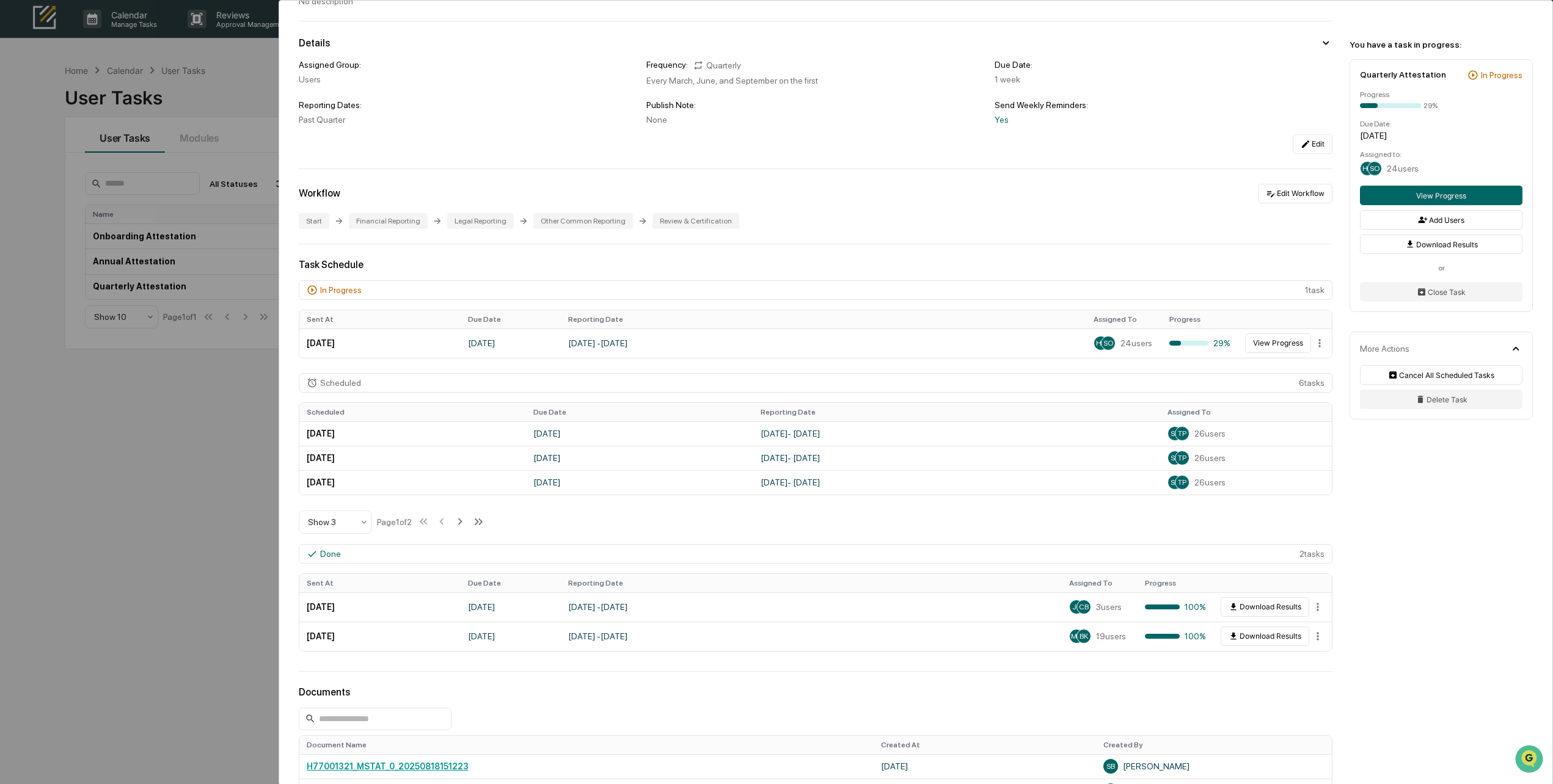
scroll to position [61, 0]
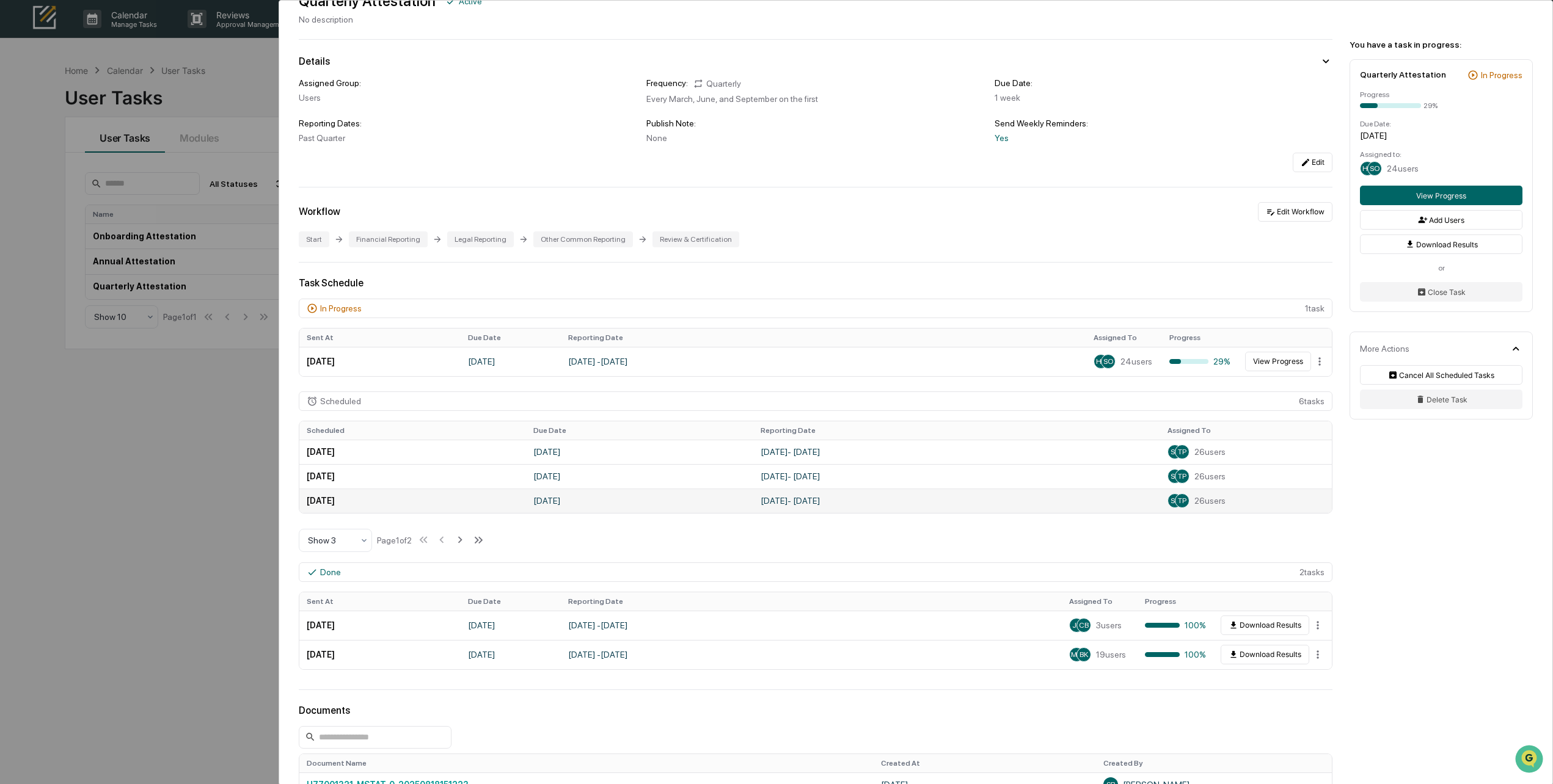
click at [634, 497] on span "TP" at bounding box center [1182, 501] width 8 height 8
click at [634, 502] on span "26 users" at bounding box center [1209, 501] width 31 height 10
click at [370, 502] on td "[DATE]" at bounding box center [413, 500] width 227 height 24
click at [519, 500] on td "[DATE]" at bounding box center [413, 500] width 227 height 24
drag, startPoint x: 586, startPoint y: 497, endPoint x: 671, endPoint y: 498, distance: 85.0
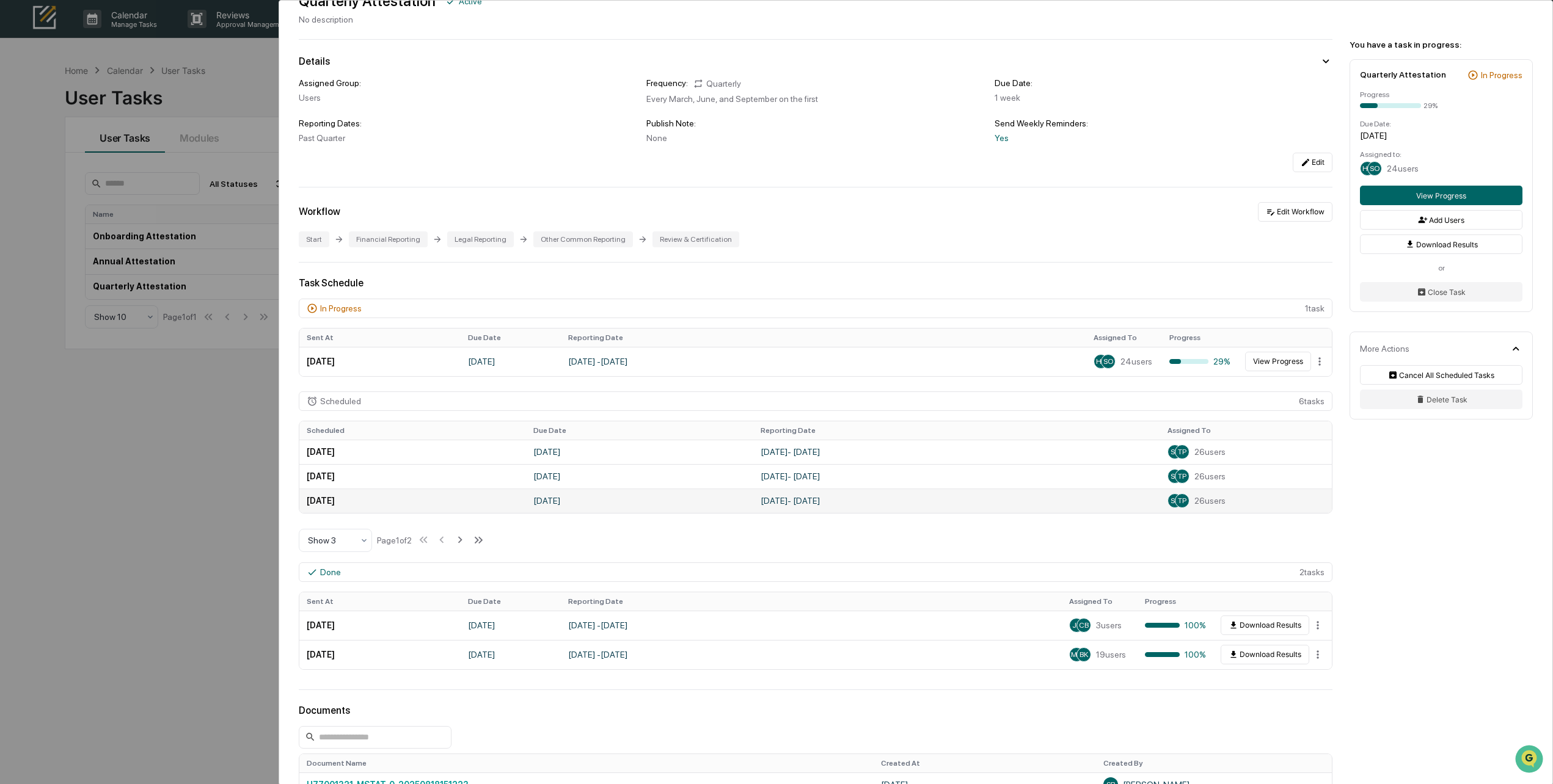
click at [585, 496] on td "[DATE]" at bounding box center [639, 500] width 227 height 24
click at [634, 499] on td "[DATE] - [DATE]" at bounding box center [956, 500] width 407 height 24
click at [634, 496] on td "[DATE] - [DATE]" at bounding box center [956, 500] width 407 height 24
click at [634, 494] on div "SB TP 26 users" at bounding box center [1245, 500] width 157 height 14
click at [634, 497] on div "SB TP 26 users" at bounding box center [1245, 500] width 157 height 14
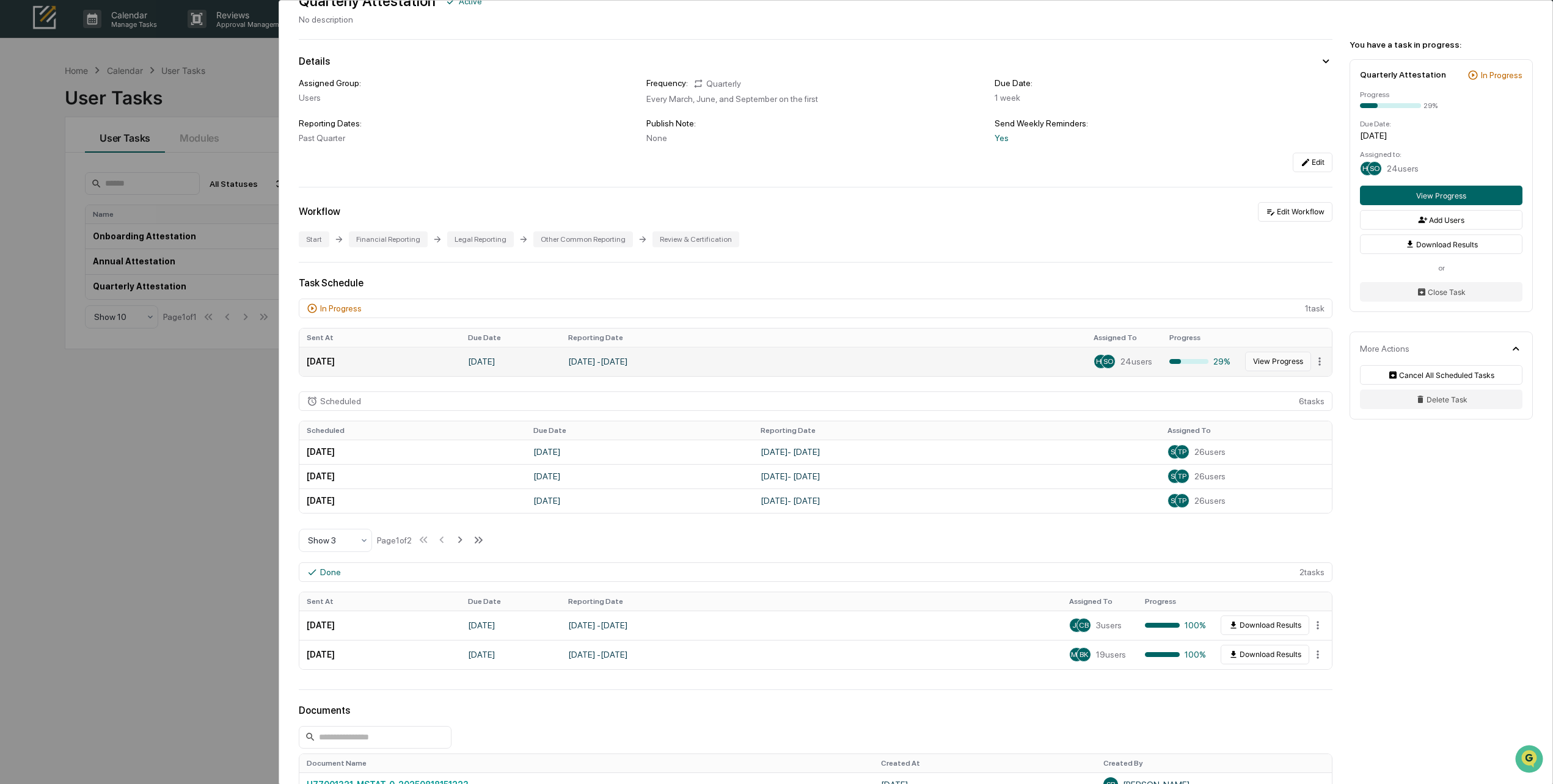
click at [634, 360] on button "View Progress" at bounding box center [1278, 361] width 66 height 19
